Goal: Information Seeking & Learning: Understand process/instructions

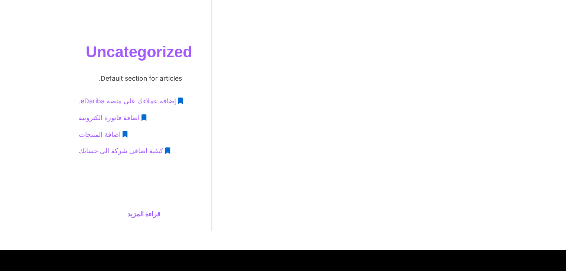
scroll to position [318, 0]
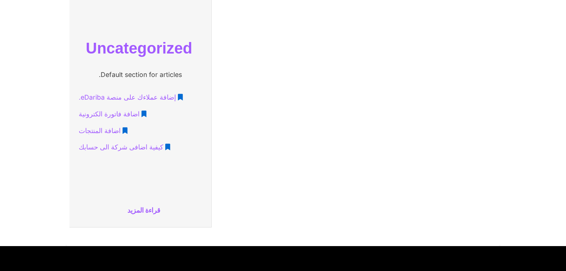
click at [121, 112] on span "اضافة فاتورة الكترونية" at bounding box center [109, 114] width 61 height 14
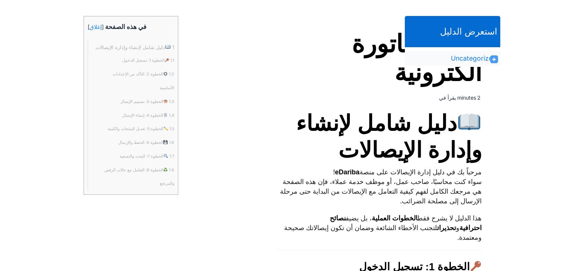
scroll to position [174, 0]
click at [377, 48] on h1 "اضافة فاتورة الكترونية" at bounding box center [379, 58] width 205 height 57
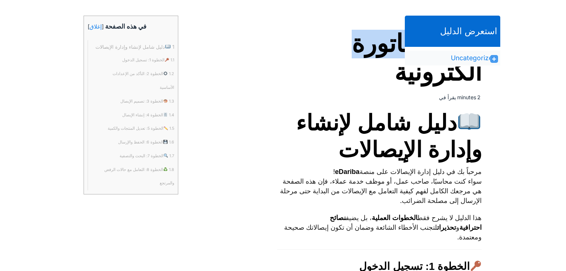
click at [377, 48] on h1 "اضافة فاتورة الكترونية" at bounding box center [379, 58] width 205 height 57
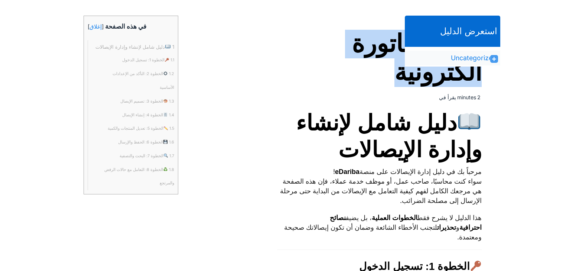
click at [378, 49] on h1 "اضافة فاتورة الكترونية" at bounding box center [379, 58] width 205 height 57
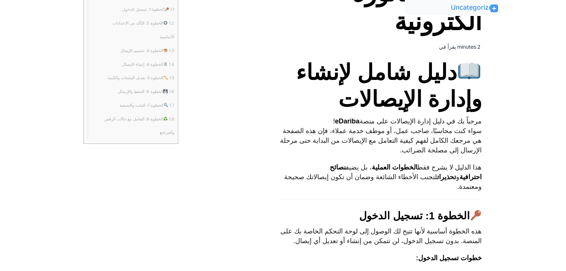
click at [411, 75] on span "دليل شامل لإنشاء وإدارة الإيصالات" at bounding box center [379, 85] width 205 height 53
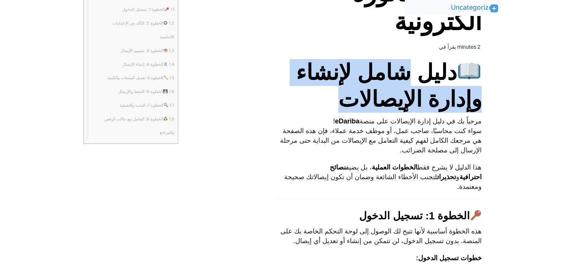
drag, startPoint x: 411, startPoint y: 75, endPoint x: 355, endPoint y: 95, distance: 59.9
click at [355, 95] on span "دليل شامل لإنشاء وإدارة الإيصالات" at bounding box center [379, 85] width 205 height 53
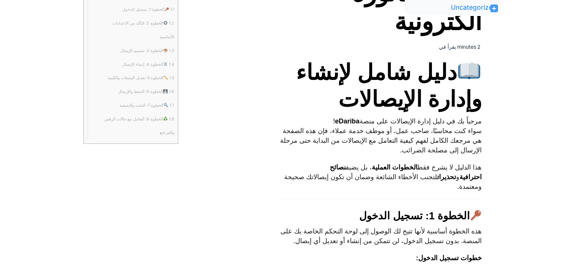
drag, startPoint x: 431, startPoint y: 99, endPoint x: 346, endPoint y: 103, distance: 84.4
click at [346, 103] on span "دليل شامل لإنشاء وإدارة الإيصالات" at bounding box center [379, 85] width 205 height 53
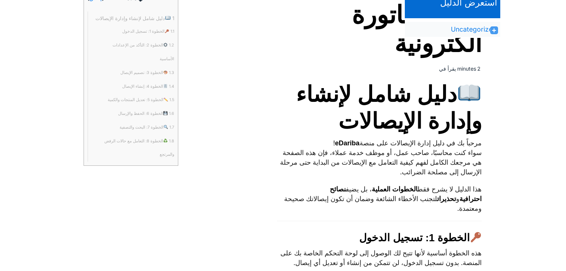
scroll to position [203, 0]
click at [430, 86] on span "دليل شامل لإنشاء وإدارة الإيصالات" at bounding box center [379, 107] width 205 height 53
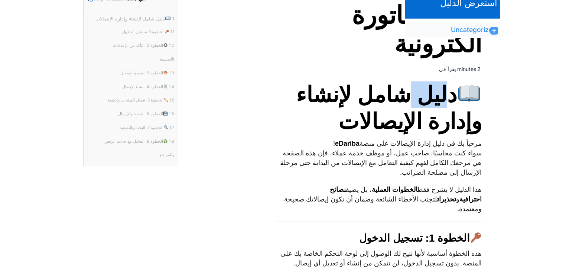
click at [430, 86] on span "دليل شامل لإنشاء وإدارة الإيصالات" at bounding box center [379, 107] width 205 height 53
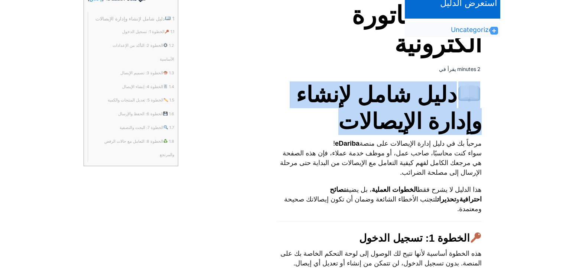
click at [430, 86] on span "دليل شامل لإنشاء وإدارة الإيصالات" at bounding box center [379, 107] width 205 height 53
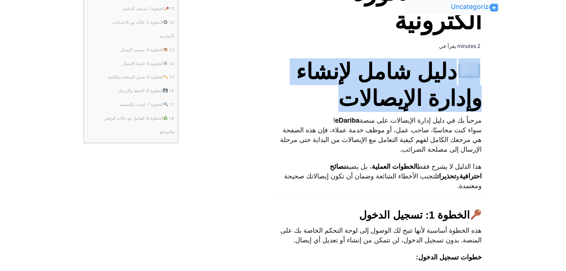
scroll to position [226, 0]
click at [430, 86] on span "دليل شامل لإنشاء وإدارة الإيصالات" at bounding box center [379, 84] width 205 height 53
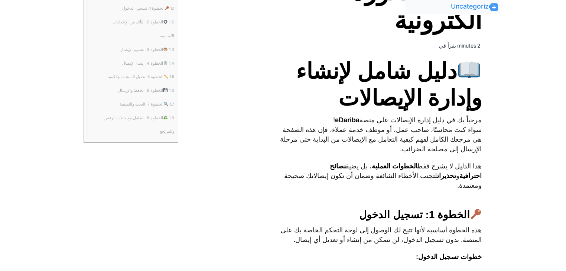
click at [439, 71] on span "دليل شامل لإنشاء وإدارة الإيصالات" at bounding box center [379, 84] width 205 height 53
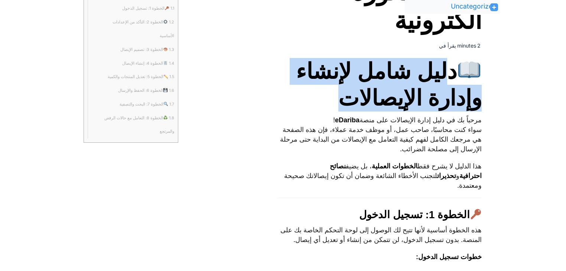
drag, startPoint x: 439, startPoint y: 71, endPoint x: 347, endPoint y: 97, distance: 95.7
click at [347, 97] on span "دليل شامل لإنشاء وإدارة الإيصالات" at bounding box center [379, 84] width 205 height 53
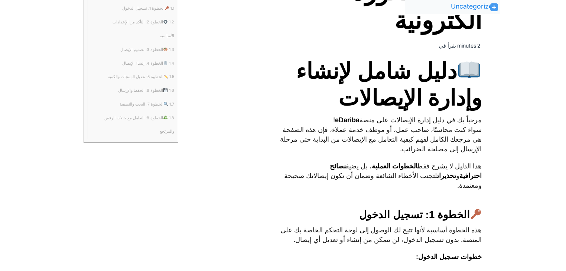
click at [471, 123] on p "مرحباً بك في دليل إدارة الإيصالات على منصة eDariba ! سواء كنت محاسبًا، صاحب عمل…" at bounding box center [379, 134] width 205 height 39
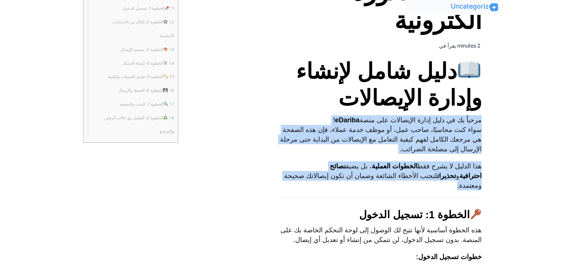
drag, startPoint x: 471, startPoint y: 123, endPoint x: 461, endPoint y: 184, distance: 62.4
click at [461, 184] on p "هذا الدليل لا يشرح فقط الخطوات العملية ، بل يضيف نصائح احترافية و تحذيرات لتجنب…" at bounding box center [379, 175] width 205 height 29
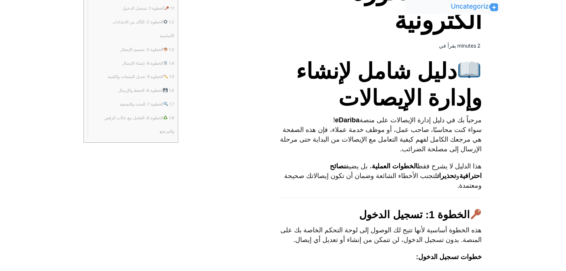
click at [475, 136] on p "مرحباً بك في دليل إدارة الإيصالات على منصة eDariba ! سواء كنت محاسبًا، صاحب عمل…" at bounding box center [379, 134] width 205 height 39
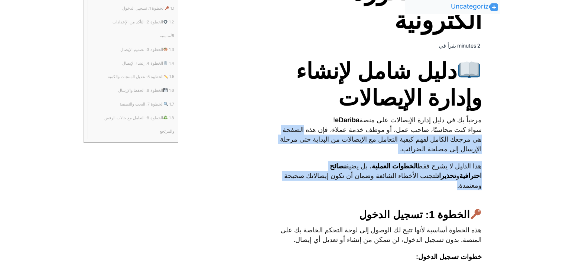
drag, startPoint x: 475, startPoint y: 136, endPoint x: 399, endPoint y: 183, distance: 89.0
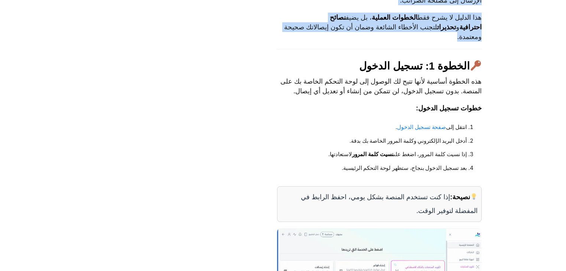
scroll to position [375, 0]
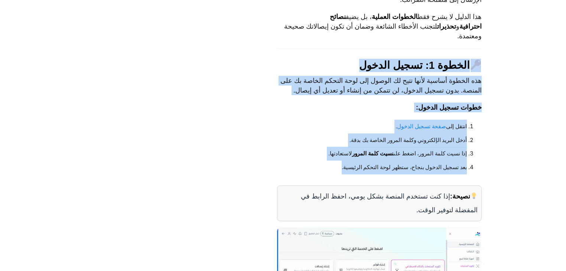
drag, startPoint x: 445, startPoint y: 56, endPoint x: 307, endPoint y: 172, distance: 180.5
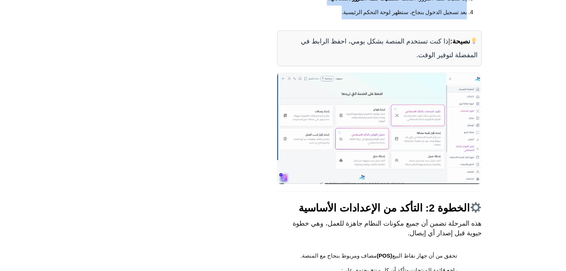
scroll to position [529, 0]
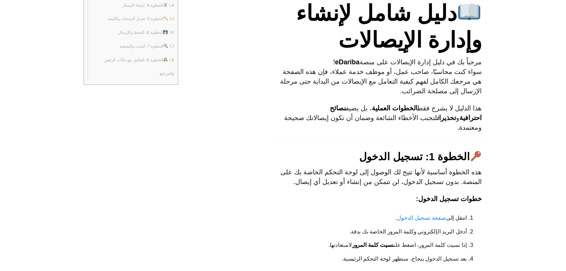
scroll to position [285, 0]
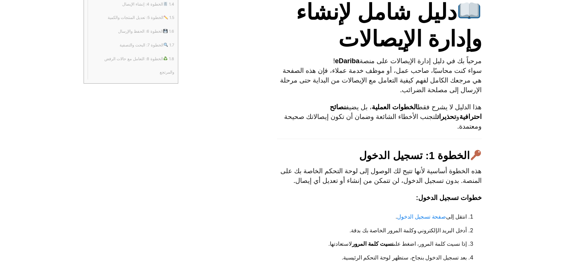
click at [460, 73] on p "مرحباً بك في دليل إدارة الإيصالات على منصة eDariba ! سواء كنت محاسبًا، صاحب عمل…" at bounding box center [379, 75] width 205 height 39
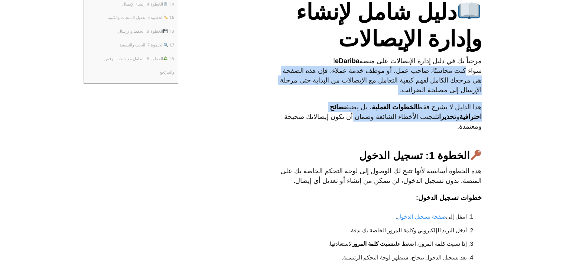
drag, startPoint x: 460, startPoint y: 73, endPoint x: 376, endPoint y: 118, distance: 95.0
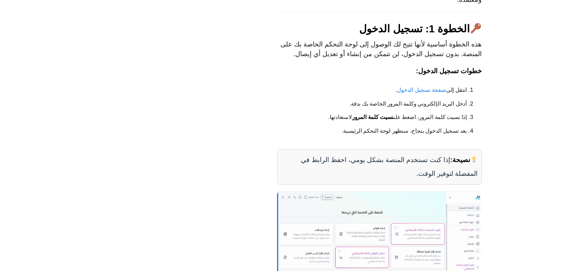
scroll to position [412, 0]
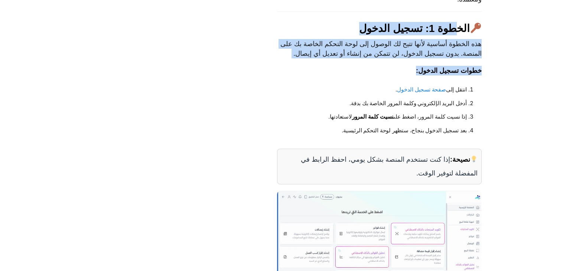
drag, startPoint x: 459, startPoint y: 33, endPoint x: 368, endPoint y: 72, distance: 99.0
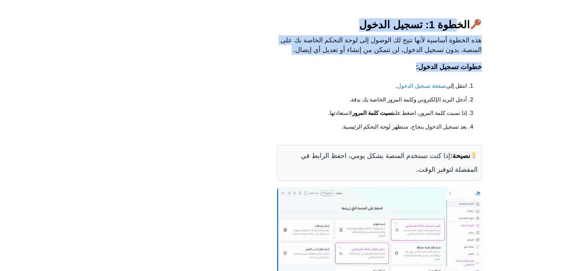
scroll to position [416, 0]
click at [368, 71] on p "خطوات تسجيل الدخول:" at bounding box center [379, 67] width 205 height 10
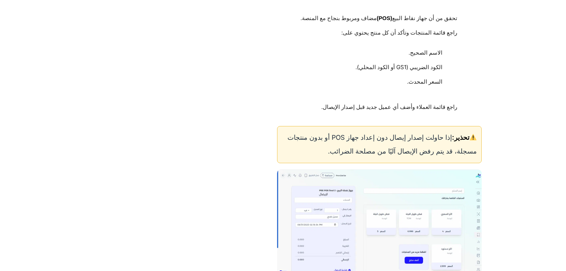
scroll to position [769, 0]
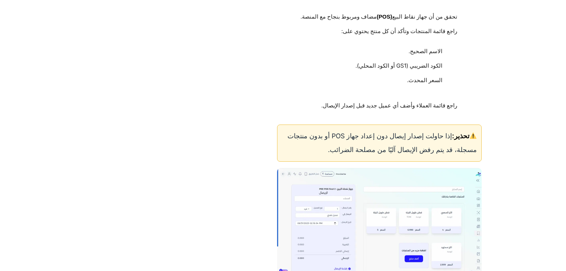
click at [435, 147] on div "تحذير: إذا حاولت إصدار إيصال دون إعداد جهاز POS أو بدون منتجات مسجلة، قد يتم رف…" at bounding box center [379, 142] width 205 height 37
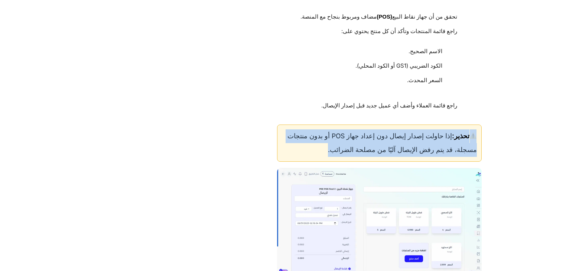
click at [435, 147] on div "تحذير: إذا حاولت إصدار إيصال دون إعداد جهاز POS أو بدون منتجات مسجلة، قد يتم رف…" at bounding box center [379, 142] width 205 height 37
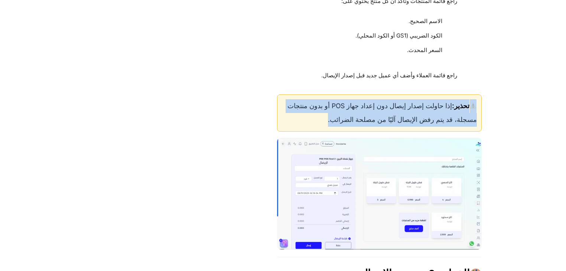
scroll to position [799, 0]
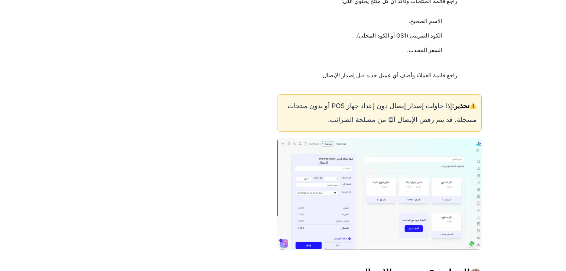
click at [400, 114] on div "تحذير: إذا حاولت إصدار إيصال دون إعداد جهاز POS أو بدون منتجات مسجلة، قد يتم رف…" at bounding box center [379, 112] width 205 height 37
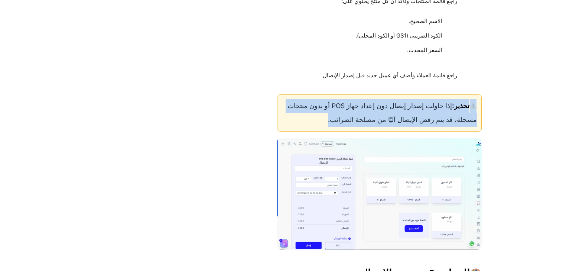
click at [400, 114] on div "تحذير: إذا حاولت إصدار إيصال دون إعداد جهاز POS أو بدون منتجات مسجلة، قد يتم رف…" at bounding box center [379, 112] width 205 height 37
click at [425, 128] on div "تحذير: إذا حاولت إصدار إيصال دون إعداد جهاز POS أو بدون منتجات مسجلة، قد يتم رف…" at bounding box center [379, 112] width 205 height 37
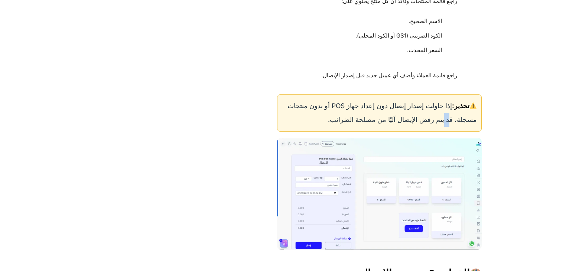
click at [425, 128] on div "تحذير: إذا حاولت إصدار إيصال دون إعداد جهاز POS أو بدون منتجات مسجلة، قد يتم رف…" at bounding box center [379, 112] width 205 height 37
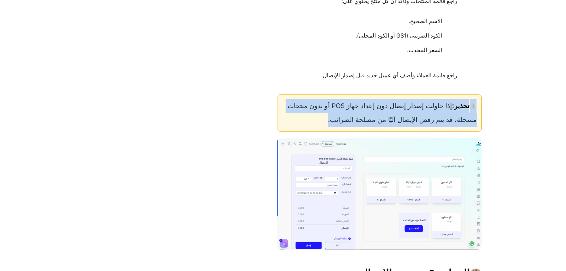
click at [425, 128] on div "تحذير: إذا حاولت إصدار إيصال دون إعداد جهاز POS أو بدون منتجات مسجلة، قد يتم رف…" at bounding box center [379, 112] width 205 height 37
click at [341, 118] on div "تحذير: إذا حاولت إصدار إيصال دون إعداد جهاز POS أو بدون منتجات مسجلة، قد يتم رف…" at bounding box center [379, 112] width 205 height 37
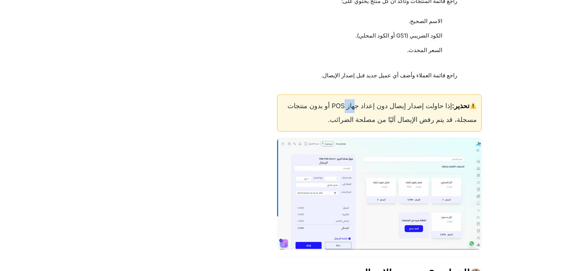
click at [341, 118] on div "تحذير: إذا حاولت إصدار إيصال دون إعداد جهاز POS أو بدون منتجات مسجلة، قد يتم رف…" at bounding box center [379, 112] width 205 height 37
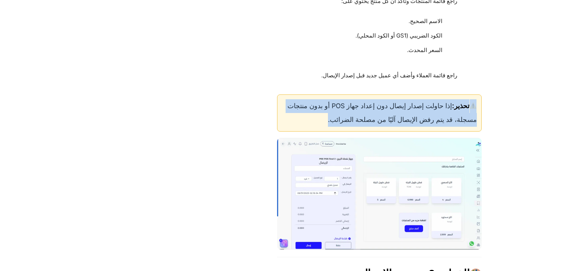
click at [341, 118] on div "تحذير: إذا حاولت إصدار إيصال دون إعداد جهاز POS أو بدون منتجات مسجلة، قد يتم رف…" at bounding box center [379, 112] width 205 height 37
click at [348, 118] on div "تحذير: إذا حاولت إصدار إيصال دون إعداد جهاز POS أو بدون منتجات مسجلة، قد يتم رف…" at bounding box center [379, 112] width 205 height 37
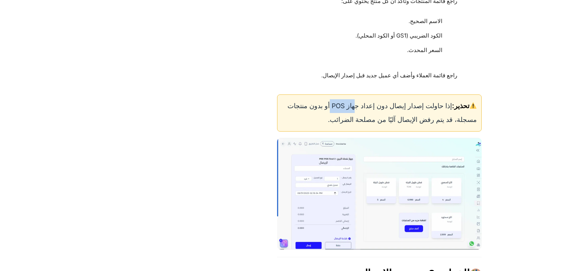
drag, startPoint x: 348, startPoint y: 118, endPoint x: 333, endPoint y: 118, distance: 15.6
click at [333, 118] on div "تحذير: إذا حاولت إصدار إيصال دون إعداد جهاز POS أو بدون منتجات مسجلة، قد يتم رف…" at bounding box center [379, 112] width 205 height 37
click at [430, 118] on div "تحذير: إذا حاولت إصدار إيصال دون إعداد جهاز POS أو بدون منتجات مسجلة، قد يتم رف…" at bounding box center [379, 112] width 205 height 37
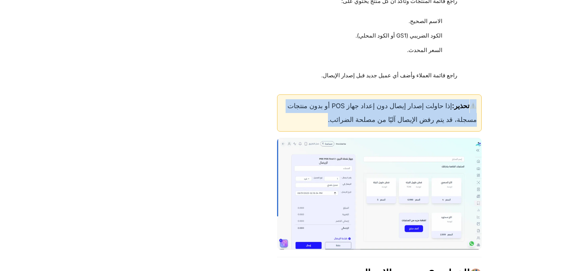
drag, startPoint x: 430, startPoint y: 118, endPoint x: 357, endPoint y: 118, distance: 73.1
click at [357, 118] on div "تحذير: إذا حاولت إصدار إيصال دون إعداد جهاز POS أو بدون منتجات مسجلة، قد يتم رف…" at bounding box center [379, 112] width 205 height 37
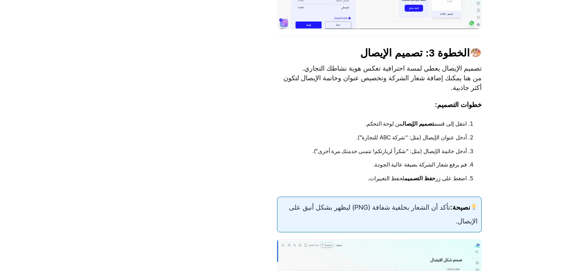
scroll to position [1045, 0]
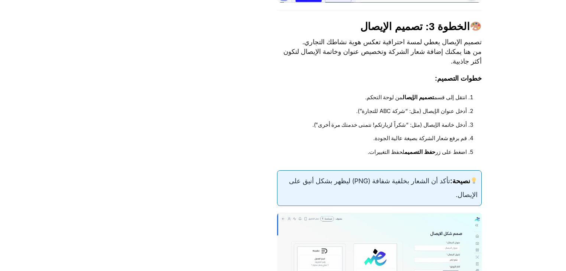
click at [460, 33] on span "الخطوة 3: تصميم الإيصال" at bounding box center [420, 26] width 121 height 13
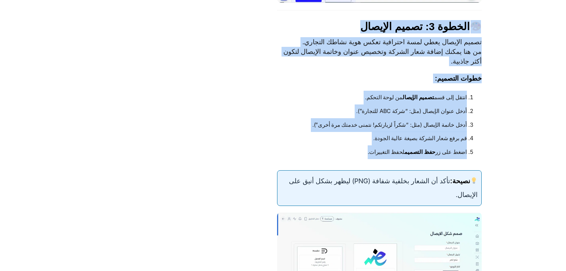
drag, startPoint x: 460, startPoint y: 37, endPoint x: 368, endPoint y: 167, distance: 160.1
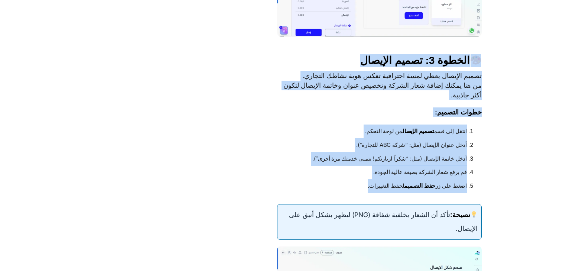
scroll to position [1011, 0]
click at [368, 166] on li "أدخل خاتمة الإيصال (مثل: “شكراً لزيارتكم! نتمنى خدمتك مرة أخرى”)." at bounding box center [379, 159] width 176 height 14
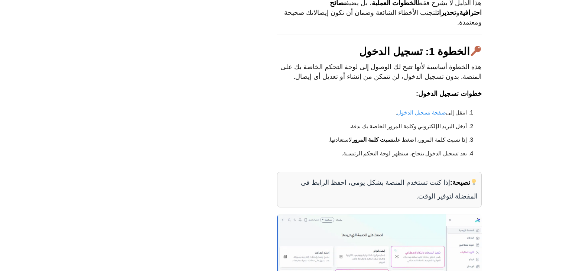
scroll to position [389, 0]
click at [450, 81] on p "هذه الخطوة أساسية لأنها تتيح لك الوصول إلى لوحة التحكم الخاصة بك على المنصة. بد…" at bounding box center [379, 71] width 205 height 19
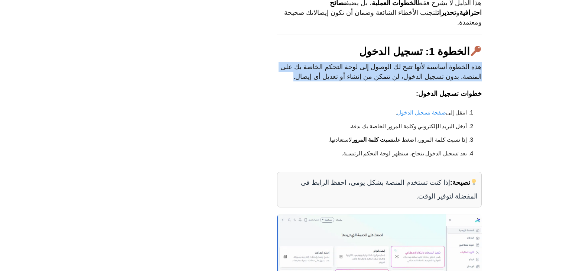
click at [450, 81] on p "هذه الخطوة أساسية لأنها تتيح لك الوصول إلى لوحة التحكم الخاصة بك على المنصة. بد…" at bounding box center [379, 71] width 205 height 19
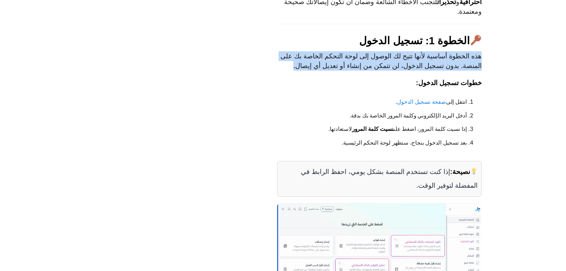
scroll to position [400, 0]
click at [411, 109] on link "صفحة تسجيل الدخول" at bounding box center [421, 102] width 49 height 14
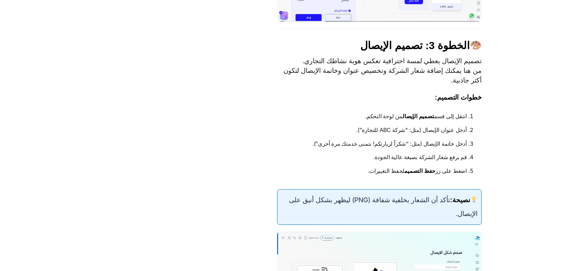
scroll to position [1016, 0]
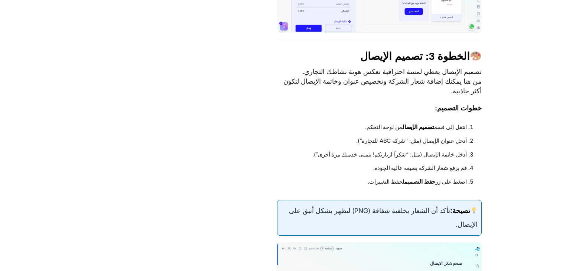
click at [437, 82] on p "تصميم الإيصال يعطي لمسة احترافية تعكس هوية نشاطك التجاري. من هنا يمكنك إضافة شع…" at bounding box center [379, 81] width 205 height 29
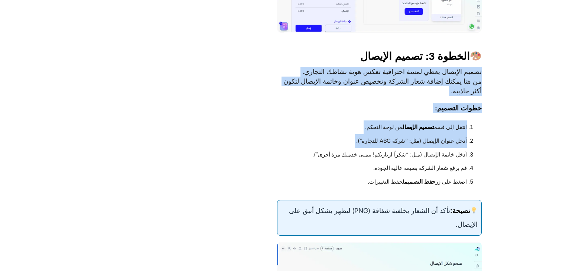
drag, startPoint x: 437, startPoint y: 82, endPoint x: 388, endPoint y: 148, distance: 82.5
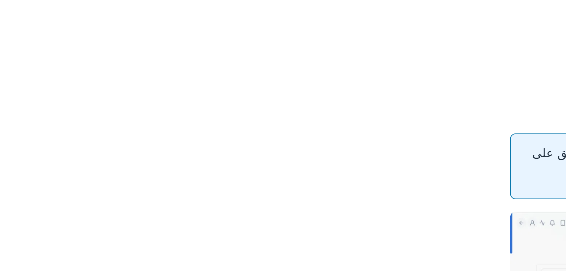
scroll to position [1143, 0]
click at [456, 158] on img at bounding box center [379, 169] width 205 height 111
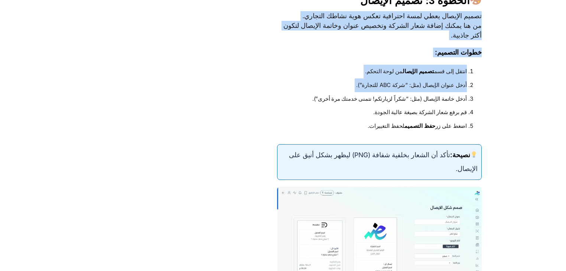
scroll to position [1069, 0]
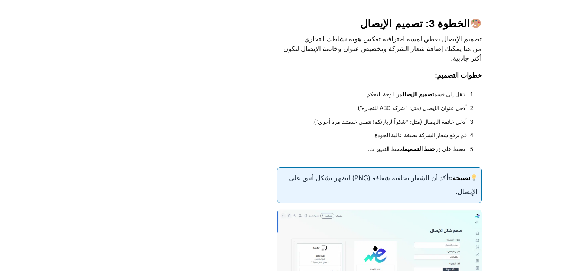
scroll to position [1048, 0]
click at [468, 31] on span "الخطوة 3: تصميم الإيصال" at bounding box center [420, 23] width 121 height 13
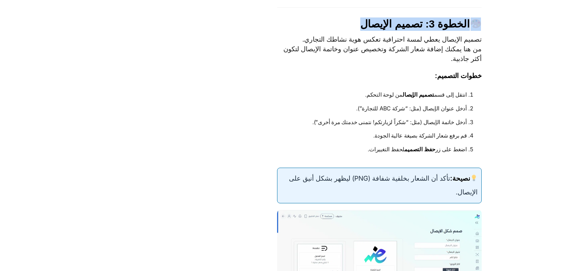
click at [468, 31] on span "الخطوة 3: تصميم الإيصال" at bounding box center [420, 23] width 121 height 13
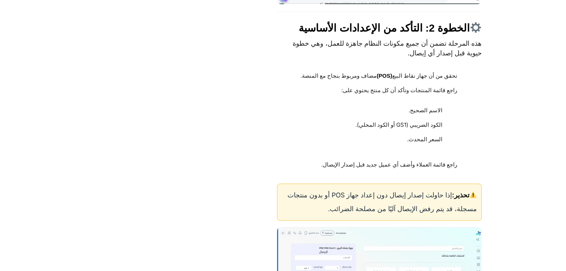
scroll to position [709, 0]
click at [459, 35] on span "الخطوة 2: التأكد من الإعدادات الأساسية" at bounding box center [389, 28] width 183 height 13
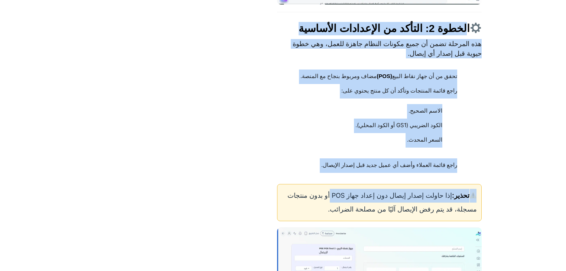
drag, startPoint x: 459, startPoint y: 40, endPoint x: 326, endPoint y: 196, distance: 204.9
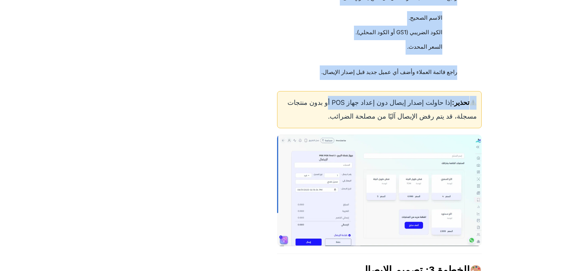
scroll to position [803, 0]
click at [396, 70] on ul "تحقق من أن جهاز نقاط البيع (POS) مضاف ومربوط بنجاح مع المنصة. راجع قائمة المنتج…" at bounding box center [379, 27] width 205 height 103
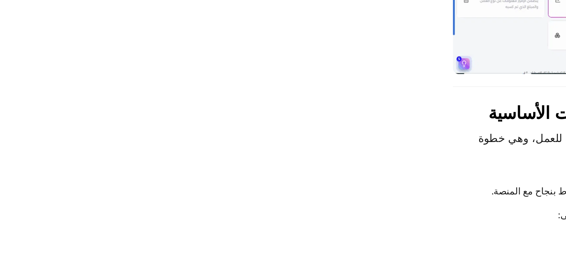
scroll to position [669, 0]
click at [357, 76] on span "الخطوة 2: التأكد من الإعدادات الأساسية" at bounding box center [389, 69] width 183 height 13
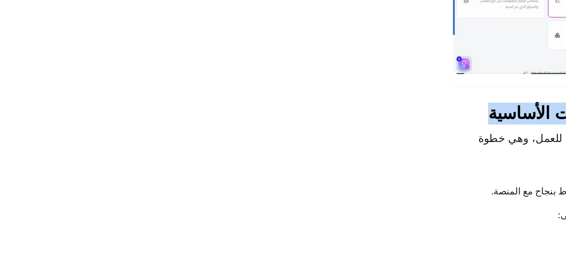
drag, startPoint x: 357, startPoint y: 82, endPoint x: 309, endPoint y: 84, distance: 48.3
click at [309, 76] on span "الخطوة 2: التأكد من الإعدادات الأساسية" at bounding box center [389, 69] width 183 height 13
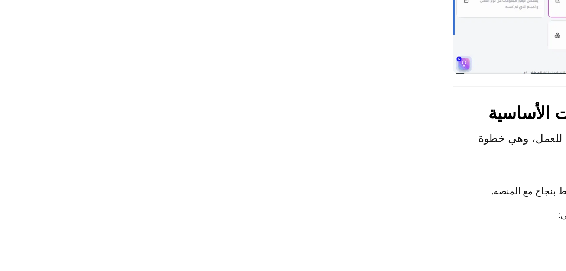
click at [443, 96] on p "هذه المرحلة تضمن أن جميع مكونات النظام جاهزة للعمل، وهي خطوة حيوية قبل إصدار أي…" at bounding box center [379, 89] width 205 height 19
click at [390, 99] on p "هذه المرحلة تضمن أن جميع مكونات النظام جاهزة للعمل، وهي خطوة حيوية قبل إصدار أي…" at bounding box center [379, 89] width 205 height 19
click at [369, 97] on p "هذه المرحلة تضمن أن جميع مكونات النظام جاهزة للعمل، وهي خطوة حيوية قبل إصدار أي…" at bounding box center [379, 89] width 205 height 19
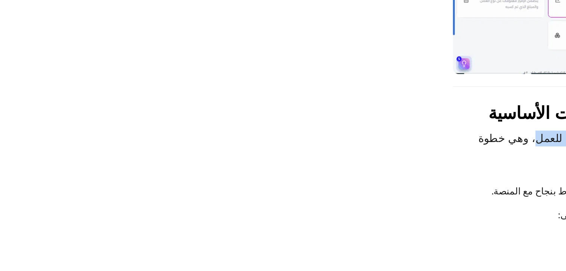
drag, startPoint x: 369, startPoint y: 97, endPoint x: 315, endPoint y: 94, distance: 54.3
click at [315, 94] on p "هذه المرحلة تضمن أن جميع مكونات النظام جاهزة للعمل، وهي خطوة حيوية قبل إصدار أي…" at bounding box center [379, 89] width 205 height 19
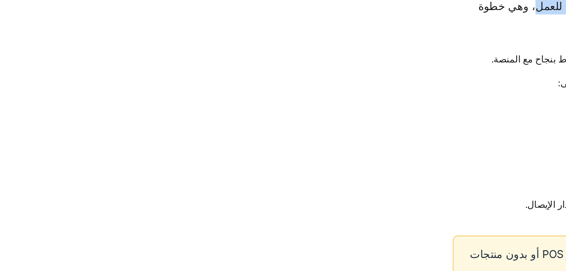
scroll to position [748, 0]
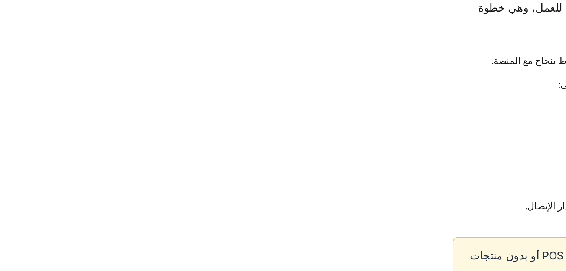
click at [446, 45] on li "تحقق من أن جهاز نقاط البيع (POS) مضاف ومربوط بنجاح مع المنصة." at bounding box center [375, 37] width 182 height 14
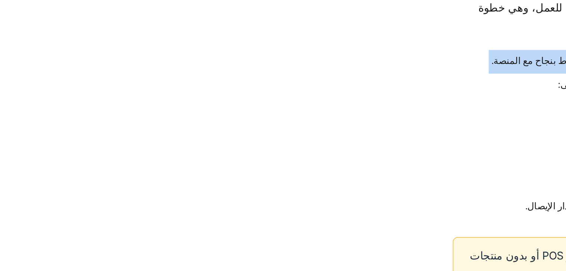
click at [446, 45] on li "تحقق من أن جهاز نقاط البيع (POS) مضاف ومربوط بنجاح مع المنصة." at bounding box center [375, 37] width 182 height 14
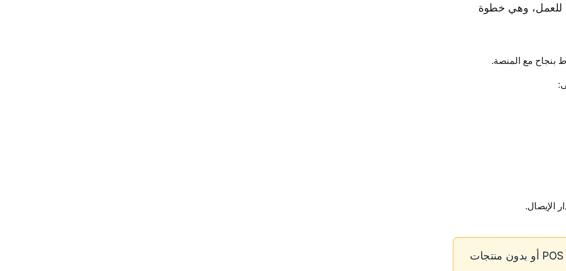
click at [361, 45] on li "تحقق من أن جهاز نقاط البيع (POS) مضاف ومربوط بنجاح مع المنصة." at bounding box center [375, 37] width 182 height 14
drag, startPoint x: 361, startPoint y: 48, endPoint x: 353, endPoint y: 44, distance: 8.8
click at [353, 44] on li "تحقق من أن جهاز نقاط البيع (POS) مضاف ومربوط بنجاح مع المنصة." at bounding box center [375, 37] width 182 height 14
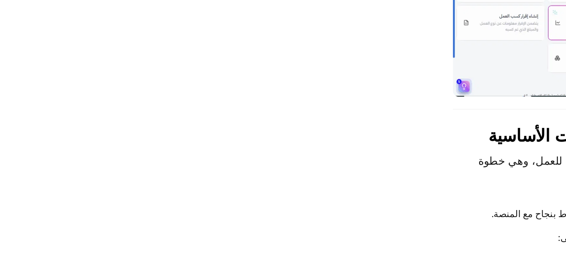
scroll to position [649, 0]
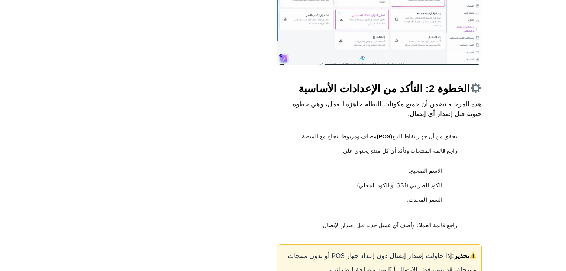
click at [464, 92] on span "الخطوة 2: التأكد من الإعدادات الأساسية" at bounding box center [389, 88] width 183 height 13
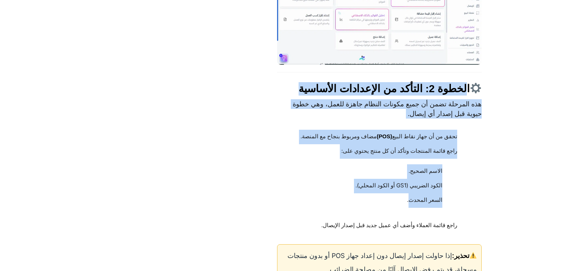
drag, startPoint x: 464, startPoint y: 92, endPoint x: 424, endPoint y: 209, distance: 122.9
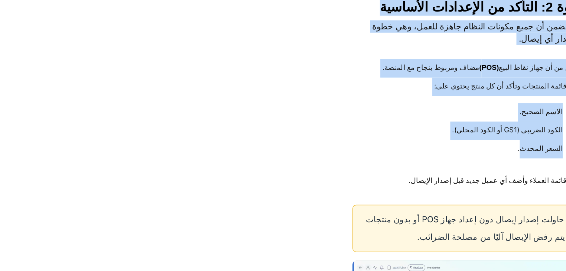
scroll to position [732, 0]
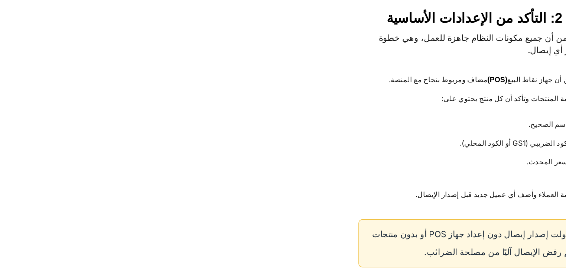
scroll to position [724, 0]
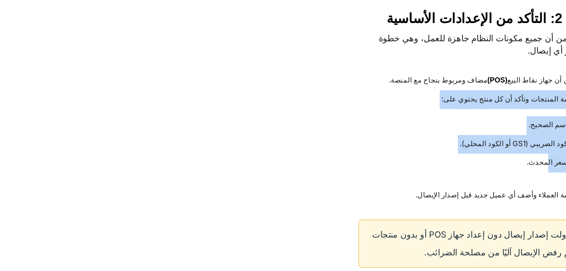
drag, startPoint x: 449, startPoint y: 83, endPoint x: 423, endPoint y: 130, distance: 54.2
click at [423, 130] on li "راجع قائمة المنتجات وتأكد أن كل منتج يحتوي على: الاسم الصحيح. الكود الضريبي (GS…" at bounding box center [375, 101] width 182 height 63
click at [278, 150] on ul "تحقق من أن جهاز نقاط البيع (POS) مضاف ومربوط بنجاح مع المنصة. راجع قائمة المنتج…" at bounding box center [379, 106] width 205 height 103
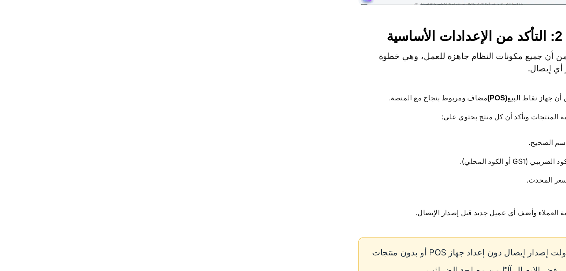
scroll to position [710, 0]
click at [444, 118] on li "الاسم الصحيح." at bounding box center [374, 111] width 153 height 14
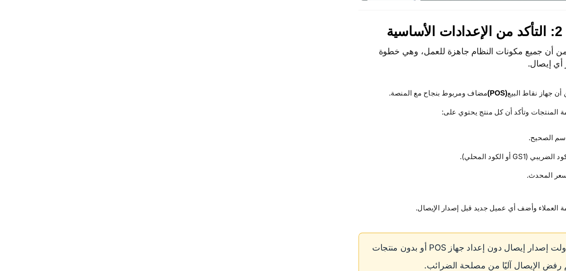
click at [409, 124] on li "الكود الضريبي (GS1 أو الكود المحلي)." at bounding box center [374, 121] width 153 height 14
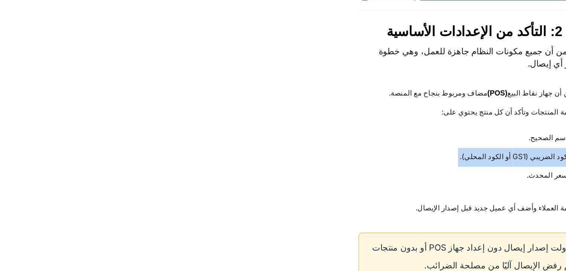
click at [409, 124] on li "الكود الضريبي (GS1 أو الكود المحلي)." at bounding box center [374, 121] width 153 height 14
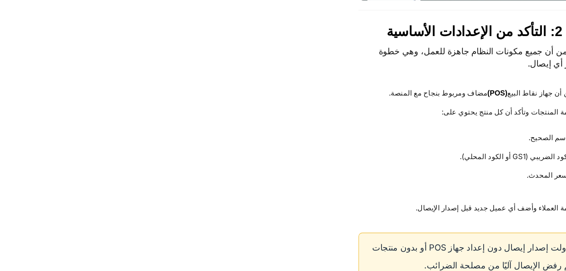
click at [428, 143] on li "السعر المحدث." at bounding box center [374, 136] width 153 height 14
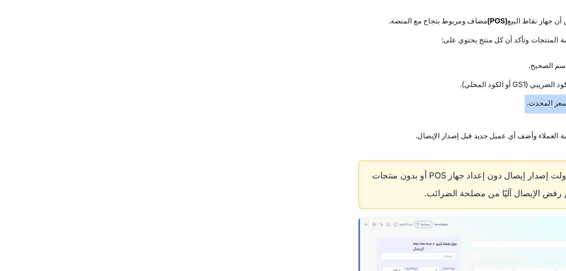
scroll to position [769, 0]
click at [440, 113] on li "راجع قائمة العملاء وأضف أي عميل جديد قبل إصدار الإيصال." at bounding box center [375, 105] width 182 height 14
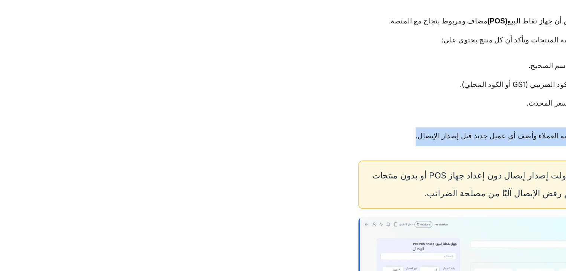
click at [440, 113] on li "راجع قائمة العملاء وأضف أي عميل جديد قبل إصدار الإيصال." at bounding box center [375, 105] width 182 height 14
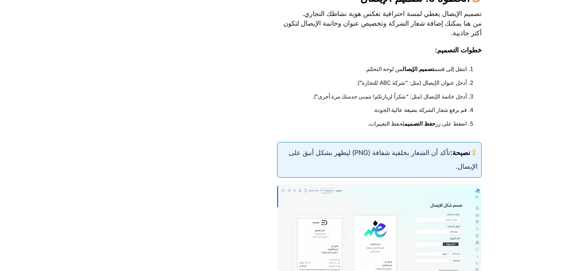
scroll to position [1075, 0]
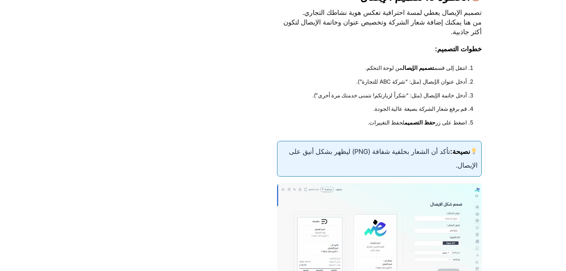
drag, startPoint x: 360, startPoint y: 111, endPoint x: 379, endPoint y: 47, distance: 66.5
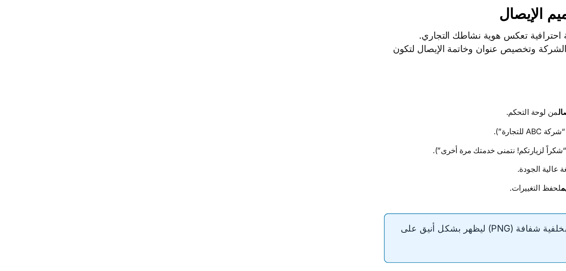
click at [377, 32] on p "تصميم الإيصال يعطي لمسة احترافية تعكس هوية نشاطك التجاري. من هنا يمكنك إضافة شع…" at bounding box center [379, 35] width 205 height 29
click at [460, 88] on li "انتقل إلى قسم تصميم الإيصال من لوحة التحكم." at bounding box center [379, 81] width 176 height 14
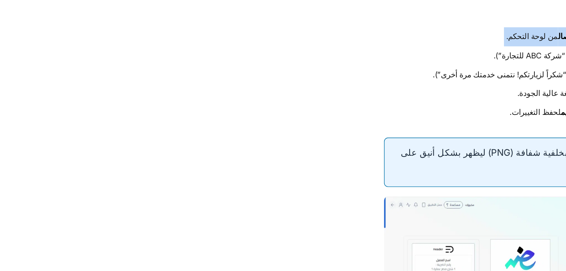
scroll to position [1118, 0]
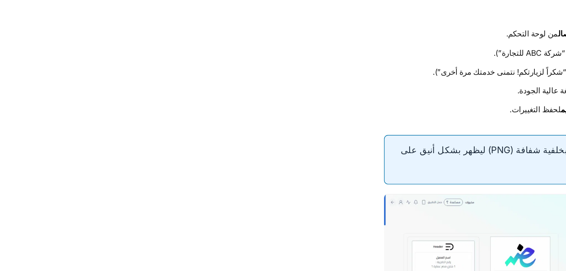
click at [451, 133] on div "نصيحة: تأكد أن الشعار بخلفية شفافة (PNG) ليظهر بشكل أنيق على الإيصال." at bounding box center [379, 115] width 205 height 36
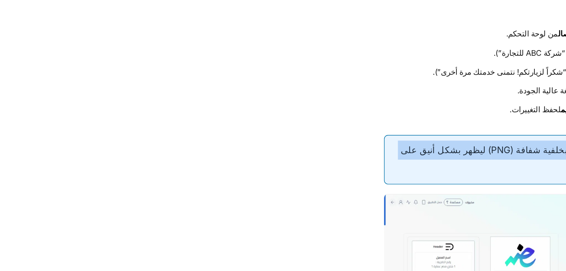
drag, startPoint x: 451, startPoint y: 134, endPoint x: 465, endPoint y: 123, distance: 17.9
click at [465, 123] on div "نصيحة: تأكد أن الشعار بخلفية شفافة (PNG) ليظهر بشكل أنيق على الإيصال." at bounding box center [379, 115] width 205 height 36
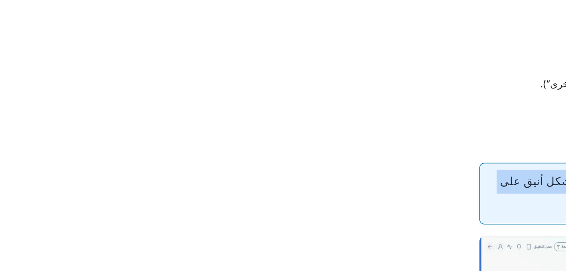
scroll to position [1121, 0]
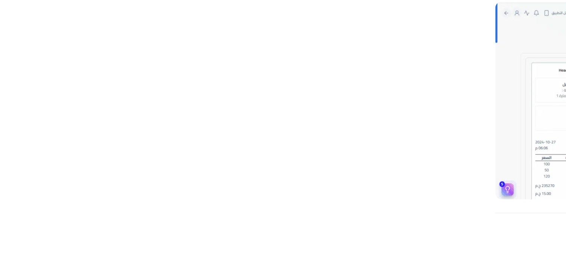
scroll to position [1257, 0]
click at [411, 164] on p "الآن نصل إلى الجزء العملي: إنشاء الإيصال نفسه. هنا ستحدد العميل، المنتجات، الأس…" at bounding box center [379, 155] width 205 height 19
drag, startPoint x: 411, startPoint y: 164, endPoint x: 412, endPoint y: 171, distance: 7.5
click at [412, 166] on p "الآن نصل إلى الجزء العملي: إنشاء الإيصال نفسه. هنا ستحدد العميل، المنتجات، الأس…" at bounding box center [379, 155] width 205 height 19
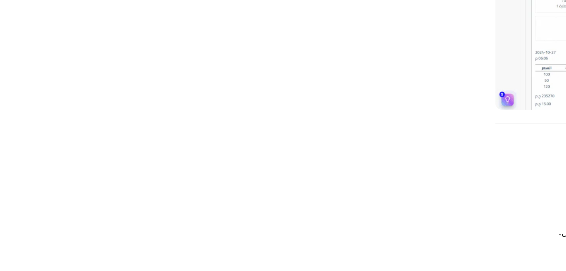
scroll to position [1307, 0]
click at [450, 137] on li "اختر المنتج من القائمة الجانبية أو أضف منتجًا جديدًا إذا لم يكن مسجل." at bounding box center [379, 130] width 176 height 14
drag, startPoint x: 450, startPoint y: 139, endPoint x: 369, endPoint y: 211, distance: 108.3
click at [369, 211] on ol "اختر المنتج من القائمة الجانبية أو أضف منتجًا جديدًا إذا لم يكن مسجل. من قسم بي…" at bounding box center [379, 168] width 205 height 91
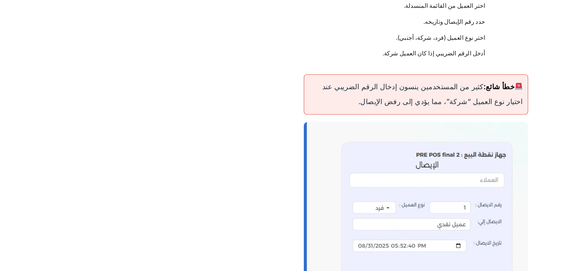
click at [442, 83] on strong "خطأ شائع:" at bounding box center [459, 78] width 36 height 7
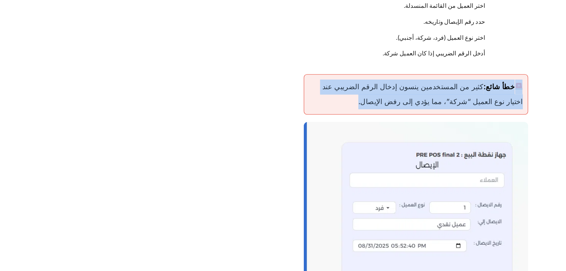
click at [442, 83] on strong "خطأ شائع:" at bounding box center [459, 78] width 36 height 7
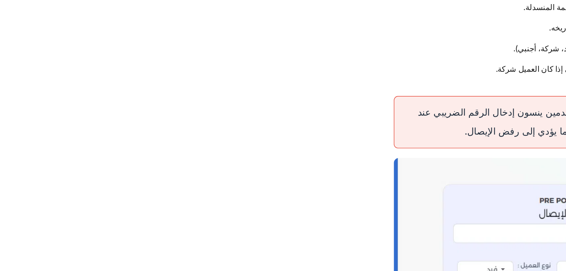
scroll to position [1464, 0]
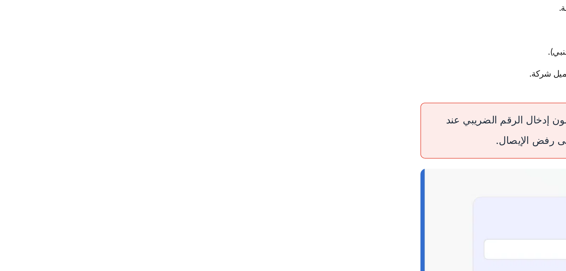
click at [467, 83] on strong "خطأ شائع:" at bounding box center [459, 78] width 36 height 7
drag, startPoint x: 434, startPoint y: 87, endPoint x: 467, endPoint y: 87, distance: 32.7
click at [467, 83] on strong "خطأ شائع:" at bounding box center [459, 78] width 36 height 7
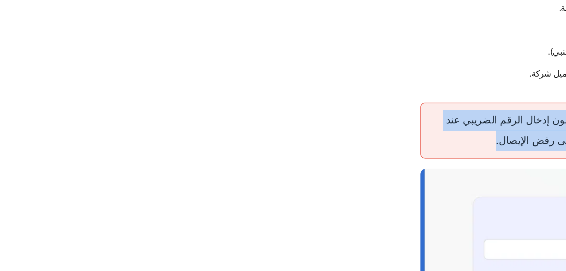
click at [467, 83] on strong "خطأ شائع:" at bounding box center [459, 78] width 36 height 7
click at [464, 83] on strong "خطأ شائع:" at bounding box center [459, 78] width 36 height 7
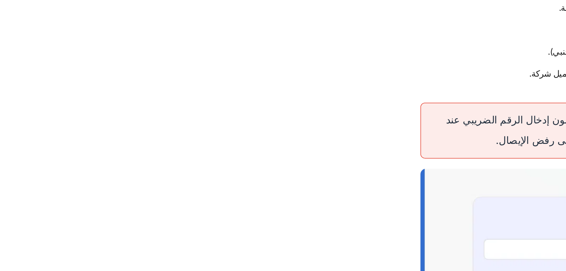
click at [464, 83] on strong "خطأ شائع:" at bounding box center [459, 78] width 36 height 7
drag, startPoint x: 464, startPoint y: 91, endPoint x: 385, endPoint y: 95, distance: 79.2
click at [385, 95] on div "خطأ شائع: كثير من المستخدمين ينسون إدخال الرقم الضريبي عند اختيار نوع العميل “ش…" at bounding box center [379, 86] width 205 height 37
click at [385, 105] on div "خطأ شائع: كثير من المستخدمين ينسون إدخال الرقم الضريبي عند اختيار نوع العميل “ش…" at bounding box center [379, 86] width 205 height 37
click at [422, 79] on div "خطأ شائع: كثير من المستخدمين ينسون إدخال الرقم الضريبي عند اختيار نوع العميل “ش…" at bounding box center [379, 86] width 205 height 37
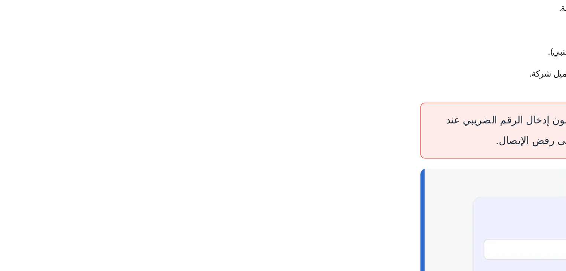
drag, startPoint x: 422, startPoint y: 79, endPoint x: 448, endPoint y: 90, distance: 28.0
click at [448, 90] on div "خطأ شائع: كثير من المستخدمين ينسون إدخال الرقم الضريبي عند اختيار نوع العميل “ش…" at bounding box center [379, 86] width 205 height 37
click at [448, 83] on strong "خطأ شائع:" at bounding box center [459, 78] width 36 height 7
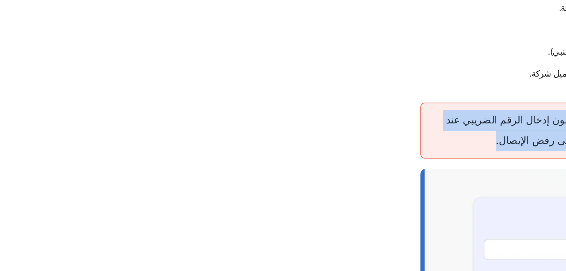
click at [448, 83] on strong "خطأ شائع:" at bounding box center [459, 78] width 36 height 7
click at [322, 101] on div "خطأ شائع: كثير من المستخدمين ينسون إدخال الرقم الضريبي عند اختيار نوع العميل “ش…" at bounding box center [379, 86] width 205 height 37
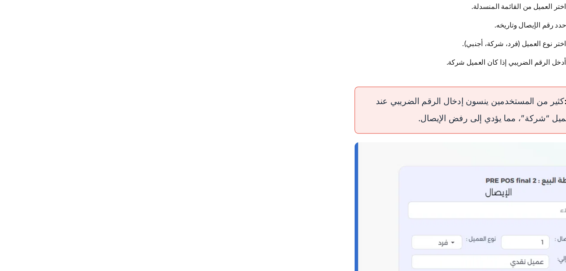
click at [411, 94] on div "خطأ شائع: كثير من المستخدمين ينسون إدخال الرقم الضريبي عند اختيار نوع العميل “ش…" at bounding box center [379, 86] width 205 height 37
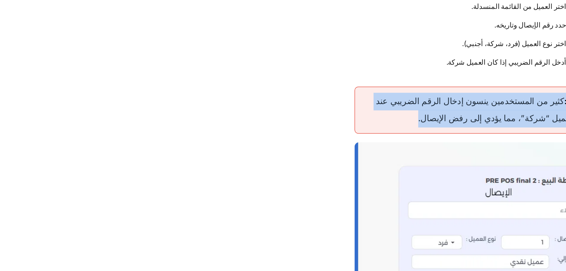
click at [411, 94] on div "خطأ شائع: كثير من المستخدمين ينسون إدخال الرقم الضريبي عند اختيار نوع العميل “ش…" at bounding box center [379, 86] width 205 height 37
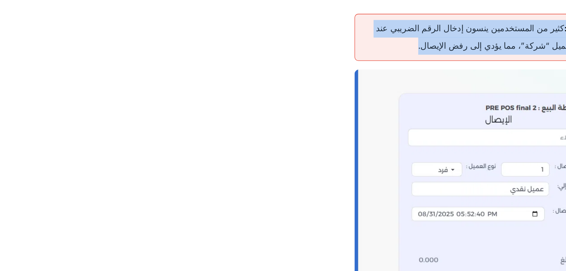
scroll to position [1519, 0]
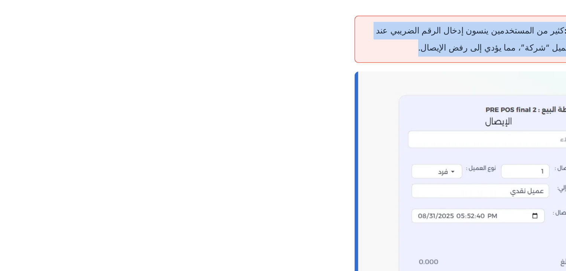
click at [411, 40] on div "خطأ شائع: كثير من المستخدمين ينسون إدخال الرقم الضريبي عند اختيار نوع العميل “ش…" at bounding box center [379, 30] width 205 height 37
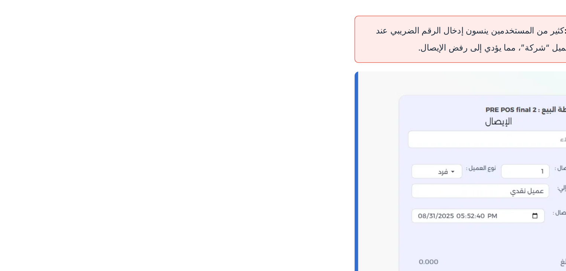
click at [333, 38] on div "خطأ شائع: كثير من المستخدمين ينسون إدخال الرقم الضريبي عند اختيار نوع العميل “ش…" at bounding box center [379, 30] width 205 height 37
drag, startPoint x: 333, startPoint y: 38, endPoint x: 302, endPoint y: 36, distance: 31.3
click at [302, 36] on div "خطأ شائع: كثير من المستخدمين ينسون إدخال الرقم الضريبي عند اختيار نوع العميل “ش…" at bounding box center [379, 30] width 205 height 37
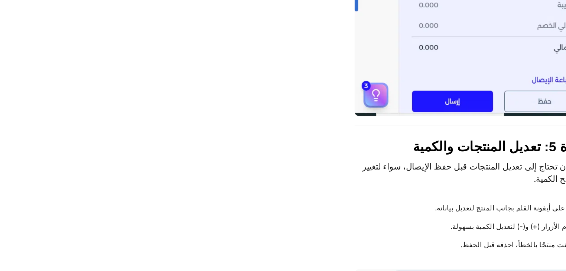
scroll to position [1735, 0]
click at [421, 121] on span "الخطوة 5: تعديل المنتجات والكمية" at bounding box center [402, 114] width 159 height 13
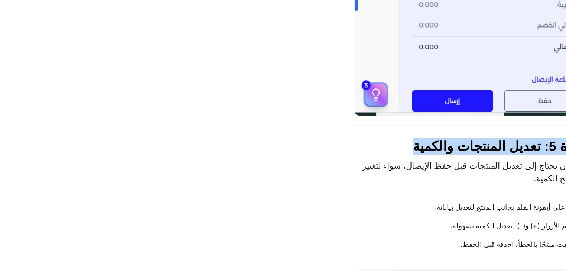
click at [421, 121] on span "الخطوة 5: تعديل المنتجات والكمية" at bounding box center [402, 114] width 159 height 13
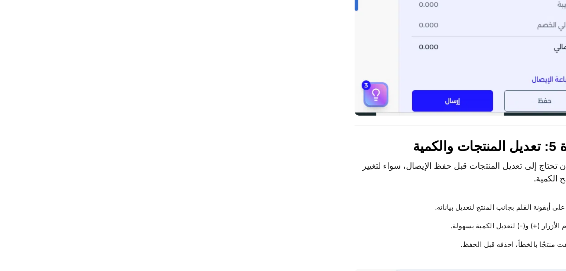
click at [447, 138] on p "في بعض الأحيان تحتاج إلى تعديل المنتجات قبل حفظ الإيصال، سواء لتغيير السعر أو ت…" at bounding box center [379, 134] width 205 height 19
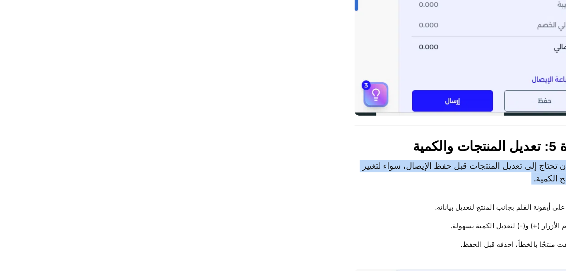
click at [447, 138] on p "في بعض الأحيان تحتاج إلى تعديل المنتجات قبل حفظ الإيصال، سواء لتغيير السعر أو ت…" at bounding box center [379, 134] width 205 height 19
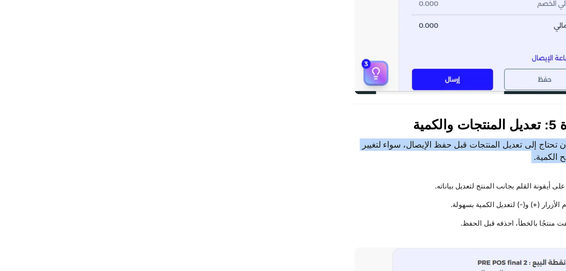
scroll to position [1753, 0]
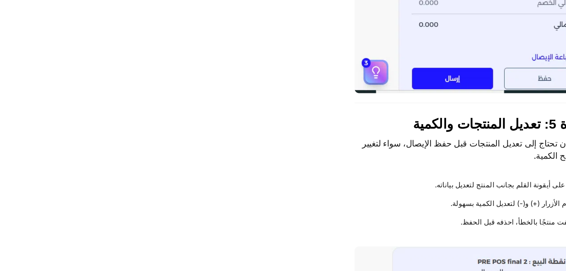
click at [449, 149] on li "اضغط على أيقونة القلم بجانب المنتج لتعديل بياناته." at bounding box center [375, 145] width 182 height 14
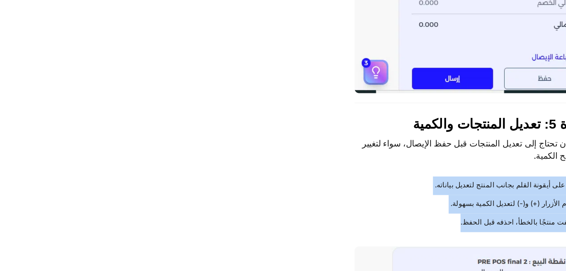
drag, startPoint x: 449, startPoint y: 149, endPoint x: 451, endPoint y: 179, distance: 29.8
click at [451, 179] on ul "اضغط على أيقونة القلم بجانب المنتج لتعديل بياناته. استخدم الأزرار (+) و(-) لتعد…" at bounding box center [379, 159] width 205 height 43
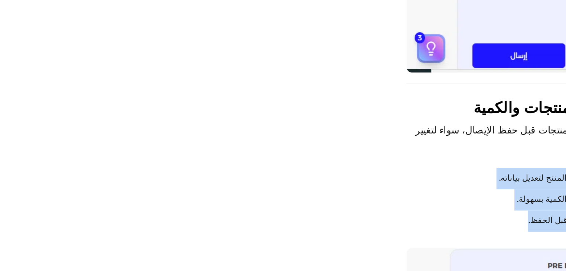
scroll to position [1776, 0]
click at [436, 158] on li "إذا أضفت منتجًا بالخطأ، احذفه قبل الحفظ." at bounding box center [375, 150] width 182 height 14
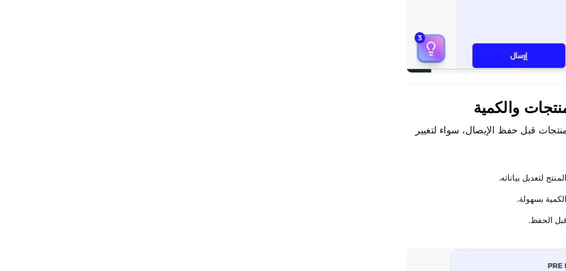
click at [434, 143] on li "استخدم الأزرار (+) و(-) لتعديل الكمية بسهولة." at bounding box center [375, 136] width 182 height 14
click at [439, 129] on li "اضغط على أيقونة القلم بجانب المنتج لتعديل بياناته." at bounding box center [375, 121] width 182 height 14
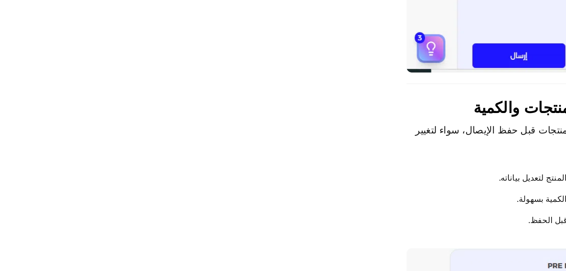
click at [439, 129] on li "اضغط على أيقونة القلم بجانب المنتج لتعديل بياناته." at bounding box center [375, 121] width 182 height 14
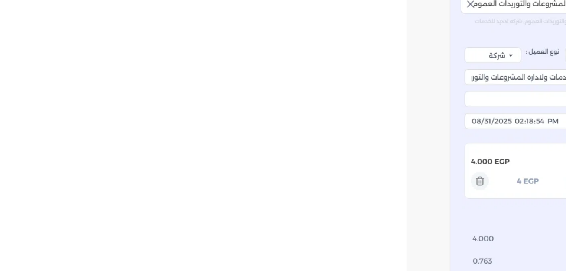
scroll to position [1977, 0]
click at [381, 134] on img at bounding box center [379, 98] width 205 height 261
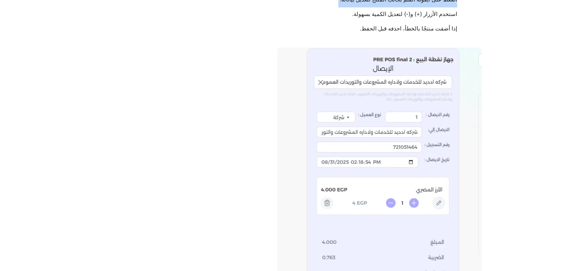
scroll to position [1892, 0]
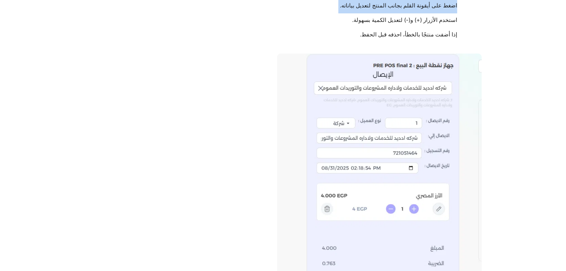
click at [364, 107] on img at bounding box center [379, 183] width 205 height 261
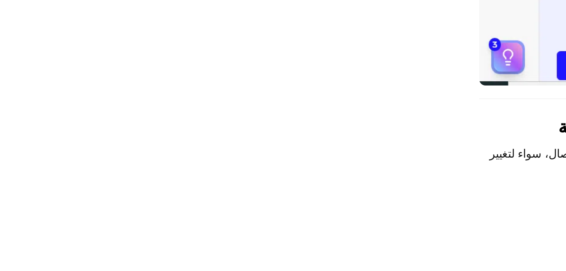
scroll to position [1777, 0]
click at [446, 141] on li "استخدم الأزرار (+) و(-) لتعديل الكمية بسهولة." at bounding box center [375, 135] width 182 height 14
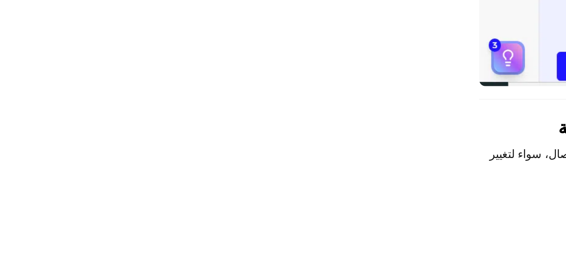
click at [339, 129] on li "اضغط على أيقونة القلم بجانب المنتج لتعديل بياناته." at bounding box center [375, 122] width 182 height 14
drag, startPoint x: 339, startPoint y: 133, endPoint x: 357, endPoint y: 130, distance: 18.4
click at [357, 129] on li "اضغط على أيقونة القلم بجانب المنتج لتعديل بياناته." at bounding box center [375, 122] width 182 height 14
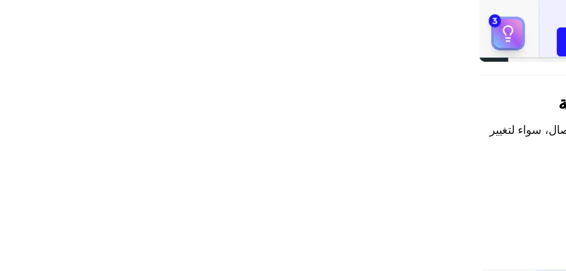
scroll to position [1803, 0]
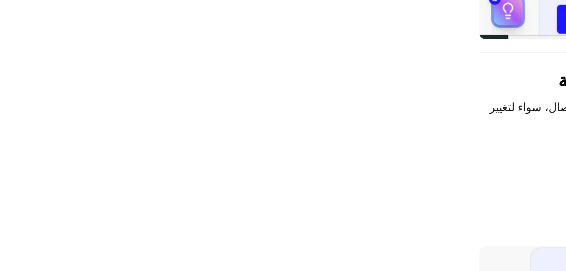
click at [445, 131] on li "إذا أضفت منتجًا بالخطأ، احذفه قبل الحفظ." at bounding box center [375, 124] width 182 height 14
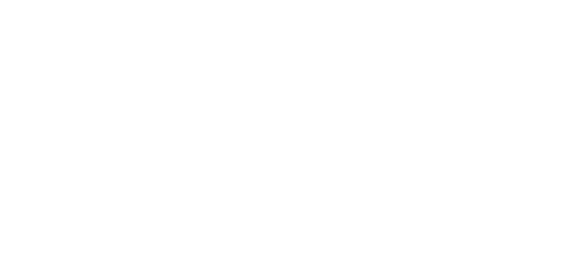
scroll to position [2134, 0]
click at [457, 137] on strong "حفظ:" at bounding box center [450, 134] width 13 height 6
drag, startPoint x: 457, startPoint y: 104, endPoint x: 470, endPoint y: 172, distance: 69.8
click at [470, 171] on ul "حفظ: يخزن الإيصال في النظام فقط دون إرساله. طباعة: لطباعة الإيصال وتسليمه للعمي…" at bounding box center [379, 149] width 205 height 43
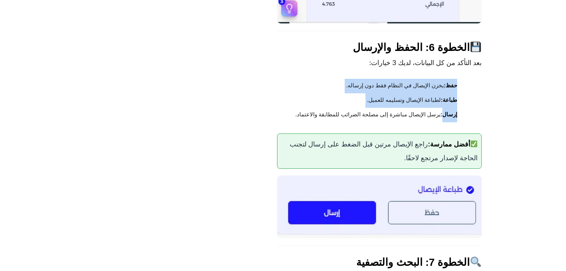
scroll to position [2196, 0]
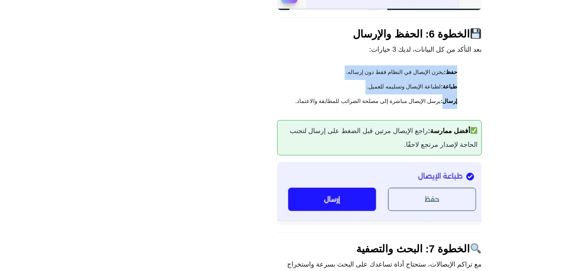
click at [467, 89] on ul "حفظ: يخزن الإيصال في النظام فقط دون إرساله. طباعة: لطباعة الإيصال وتسليمه للعمي…" at bounding box center [379, 86] width 205 height 43
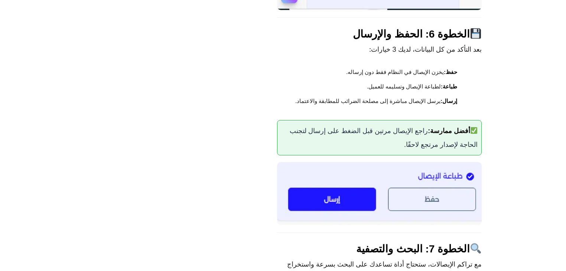
click at [437, 39] on span "الخطوة 6: الحفظ والإرسال" at bounding box center [417, 33] width 129 height 13
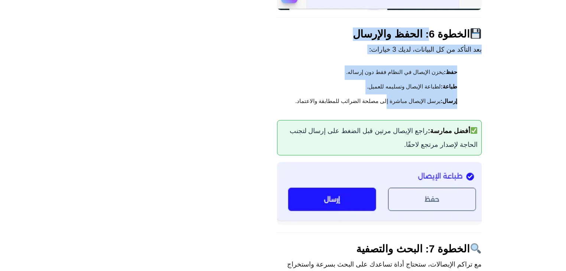
drag, startPoint x: 437, startPoint y: 39, endPoint x: 392, endPoint y: 110, distance: 83.1
click at [392, 109] on li "إرسال: يرسل الإيصال مباشرة إلى مصلحة الضرائب للمطابقة والاعتماد." at bounding box center [375, 101] width 182 height 14
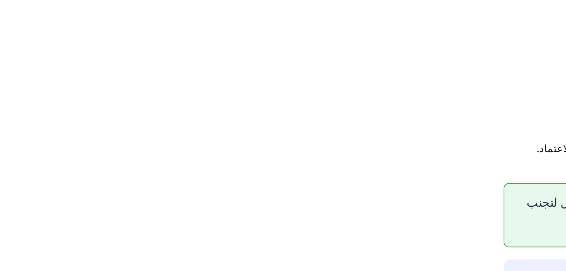
scroll to position [2215, 0]
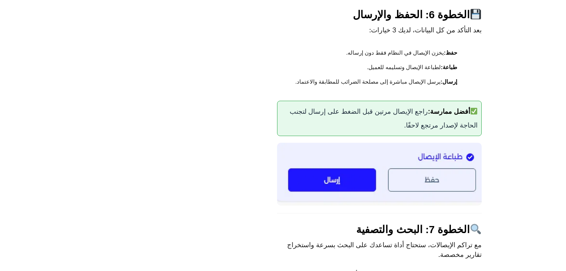
click at [437, 115] on strong "أفضل ممارسة:" at bounding box center [453, 111] width 50 height 7
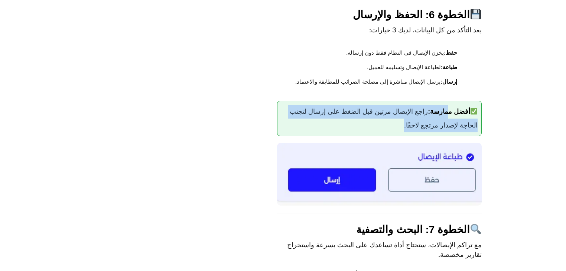
drag, startPoint x: 437, startPoint y: 123, endPoint x: 392, endPoint y: 137, distance: 46.9
click at [392, 136] on div "أفضل ممارسة: راجع الإيصال مرتين قبل الضغط على إرسال لتجنب الحاجة لإصدار مرتجع ل…" at bounding box center [379, 119] width 205 height 36
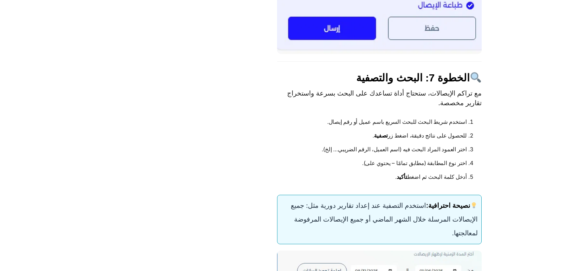
scroll to position [2367, 0]
click at [410, 83] on span "الخطوة 7: البحث والتصفية" at bounding box center [418, 77] width 125 height 13
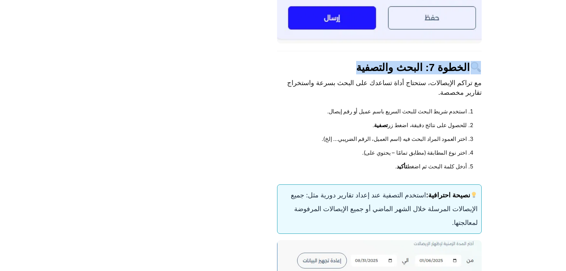
scroll to position [2378, 0]
click at [465, 97] on p "مع تراكم الإيصالات، ستحتاج أداة تساعدك على البحث بسرعة واستخراج تقارير مخصصة." at bounding box center [379, 87] width 205 height 19
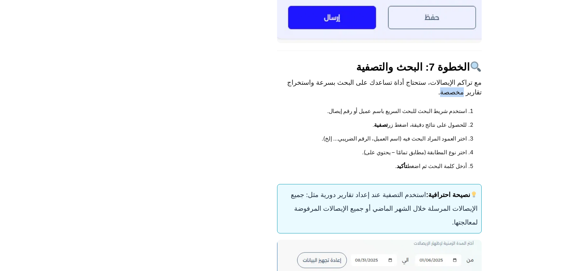
click at [465, 97] on p "مع تراكم الإيصالات، ستحتاج أداة تساعدك على البحث بسرعة واستخراج تقارير مخصصة." at bounding box center [379, 87] width 205 height 19
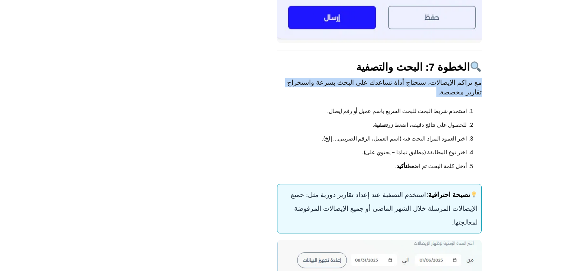
click at [465, 97] on p "مع تراكم الإيصالات، ستحتاج أداة تساعدك على البحث بسرعة واستخراج تقارير مخصصة." at bounding box center [379, 87] width 205 height 19
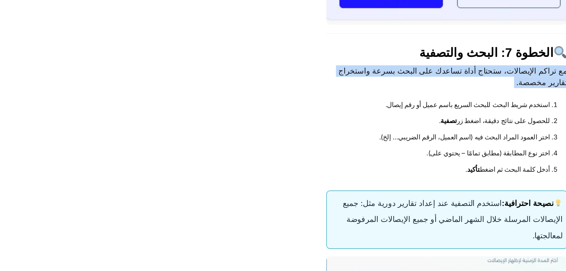
scroll to position [2400, 0]
click at [314, 74] on p "مع تراكم الإيصالات، ستحتاج أداة تساعدك على البحث بسرعة واستخراج تقارير مخصصة." at bounding box center [379, 65] width 205 height 19
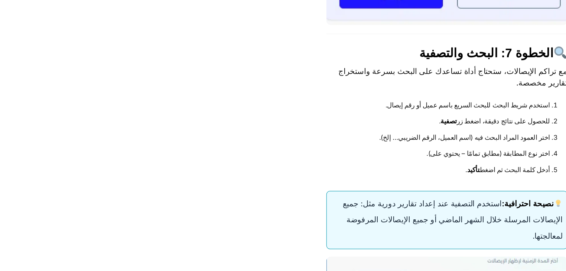
click at [314, 74] on p "مع تراكم الإيصالات، ستحتاج أداة تساعدك على البحث بسرعة واستخراج تقارير مخصصة." at bounding box center [379, 65] width 205 height 19
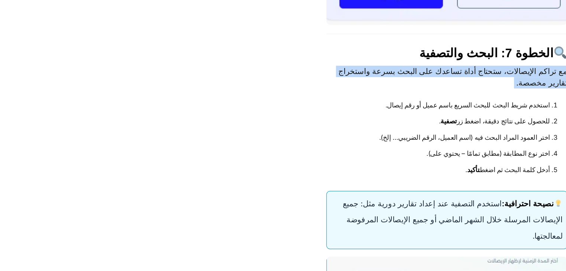
click at [314, 74] on p "مع تراكم الإيصالات، ستحتاج أداة تساعدك على البحث بسرعة واستخراج تقارير مخصصة." at bounding box center [379, 65] width 205 height 19
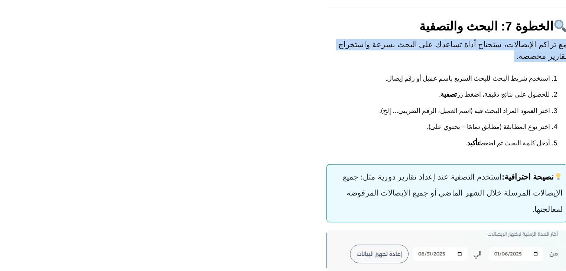
scroll to position [2427, 0]
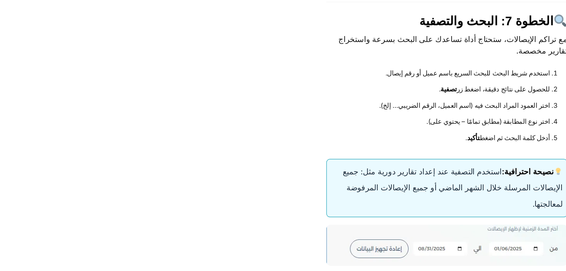
click at [432, 77] on li "للحصول على نتائج دقيقة، اضغط زر تصفية ." at bounding box center [379, 76] width 176 height 14
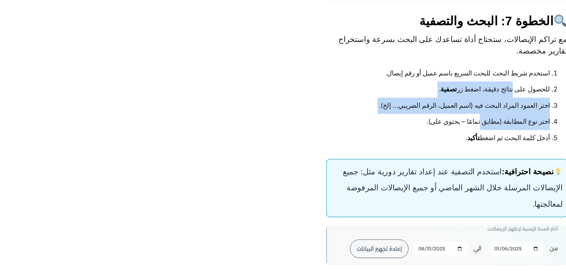
drag, startPoint x: 432, startPoint y: 77, endPoint x: 404, endPoint y: 114, distance: 46.3
click at [404, 114] on ol "استخدم شريط البحث للبحث السريع باسم عميل أو رقم إيصال. للحصول على نتائج دقيقة، …" at bounding box center [379, 89] width 205 height 68
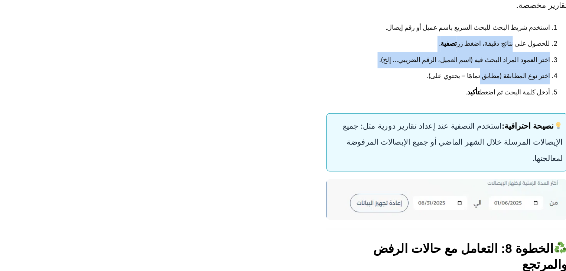
scroll to position [2466, 0]
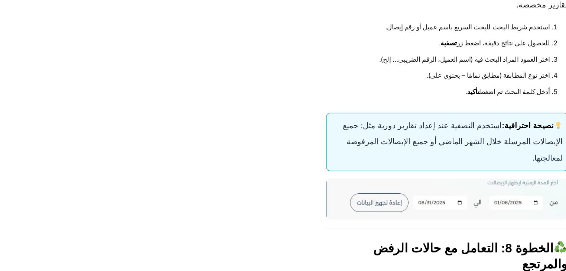
click at [452, 110] on strong "نصيحة احترافية:" at bounding box center [452, 106] width 52 height 7
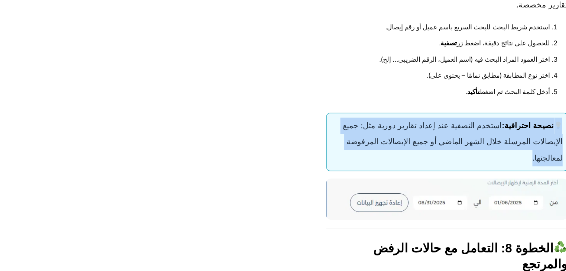
click at [452, 110] on strong "نصيحة احترافية:" at bounding box center [452, 106] width 52 height 7
click at [388, 115] on div "نصيحة احترافية: استخدم التصفية عند إعداد تقارير دورية مثل: جميع الإيصالات المرس…" at bounding box center [379, 120] width 205 height 49
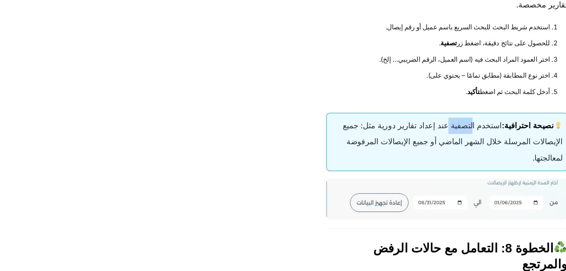
click at [388, 115] on div "نصيحة احترافية: استخدم التصفية عند إعداد تقارير دورية مثل: جميع الإيصالات المرس…" at bounding box center [379, 120] width 205 height 49
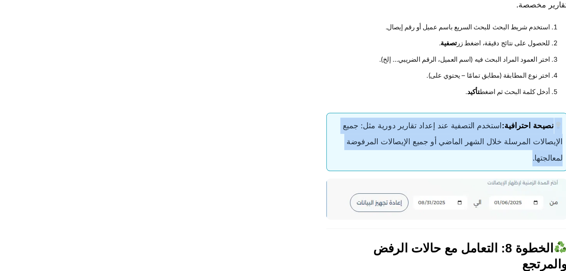
click at [388, 115] on div "نصيحة احترافية: استخدم التصفية عند إعداد تقارير دورية مثل: جميع الإيصالات المرس…" at bounding box center [379, 120] width 205 height 49
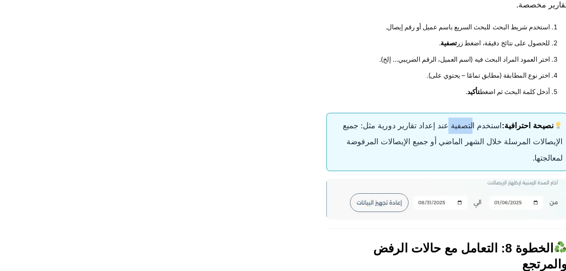
click at [388, 115] on div "نصيحة احترافية: استخدم التصفية عند إعداد تقارير دورية مثل: جميع الإيصالات المرس…" at bounding box center [379, 120] width 205 height 49
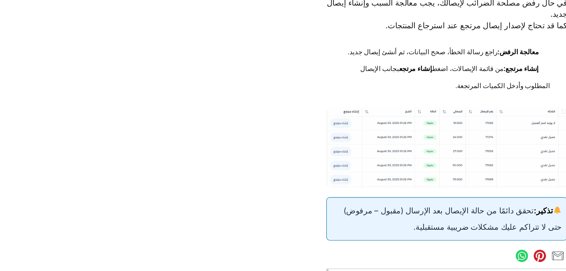
scroll to position [2701, 0]
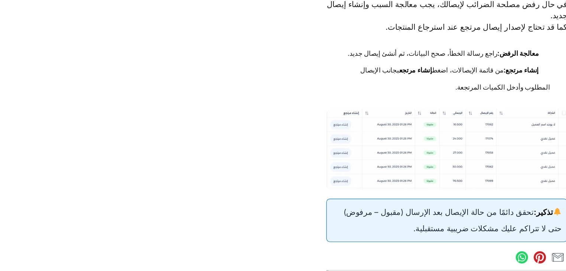
click at [406, 182] on div "تذكير: تحقق دائمًا من حالة الإيصال بعد الإرسال (مقبول – مرفوض) حتى لا تتراكم عل…" at bounding box center [379, 187] width 205 height 37
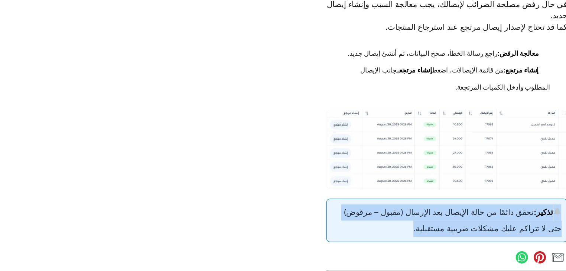
click at [406, 182] on div "تذكير: تحقق دائمًا من حالة الإيصال بعد الإرسال (مقبول – مرفوض) حتى لا تتراكم عل…" at bounding box center [379, 187] width 205 height 37
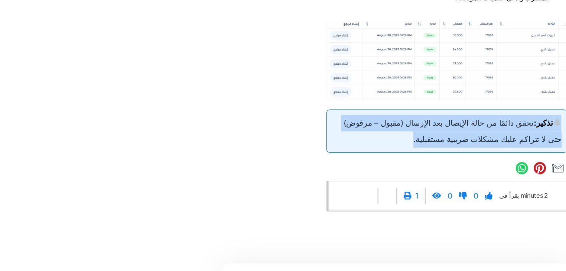
scroll to position [2777, 0]
click at [363, 114] on div "تذكير: تحقق دائمًا من حالة الإيصال بعد الإرسال (مقبول – مرفوض) حتى لا تتراكم عل…" at bounding box center [379, 111] width 205 height 37
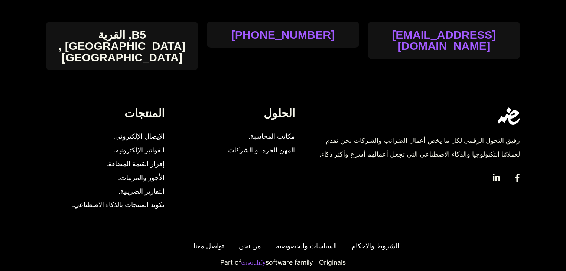
scroll to position [3208, 0]
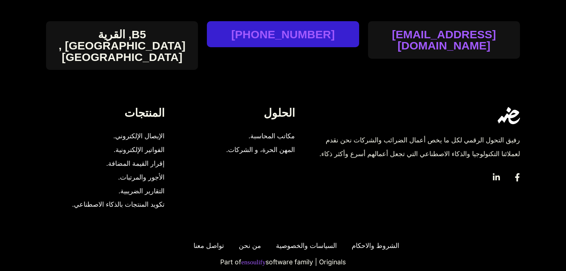
click at [263, 35] on link "01144-20-2001" at bounding box center [283, 34] width 104 height 11
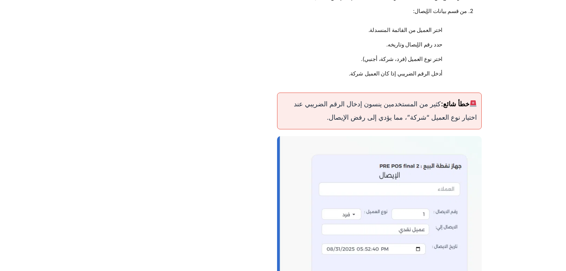
scroll to position [1436, 0]
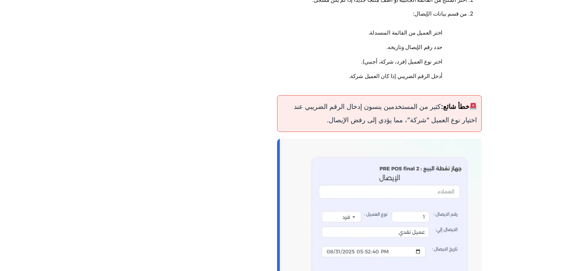
click at [420, 121] on div "خطأ شائع: كثير من المستخدمين ينسون إدخال الرقم الضريبي عند اختيار نوع العميل “ش…" at bounding box center [379, 113] width 205 height 37
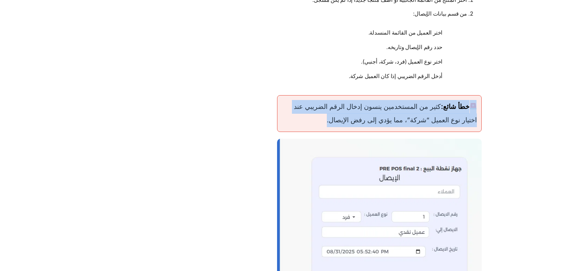
click at [420, 121] on div "خطأ شائع: كثير من المستخدمين ينسون إدخال الرقم الضريبي عند اختيار نوع العميل “ش…" at bounding box center [379, 113] width 205 height 37
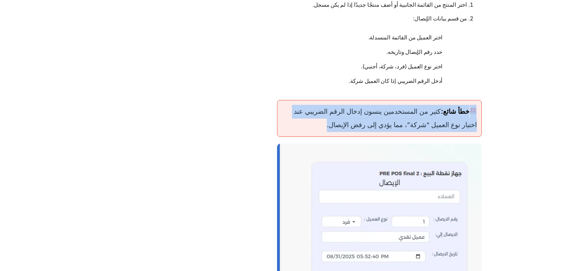
scroll to position [1432, 0]
click at [461, 113] on div "خطأ شائع: كثير من المستخدمين ينسون إدخال الرقم الضريبي عند اختيار نوع العميل “ش…" at bounding box center [379, 117] width 205 height 37
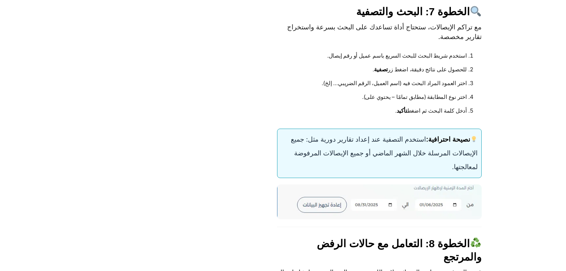
scroll to position [2433, 0]
click at [466, 42] on p "مع تراكم الإيصالات، ستحتاج أداة تساعدك على البحث بسرعة واستخراج تقارير مخصصة." at bounding box center [379, 32] width 205 height 19
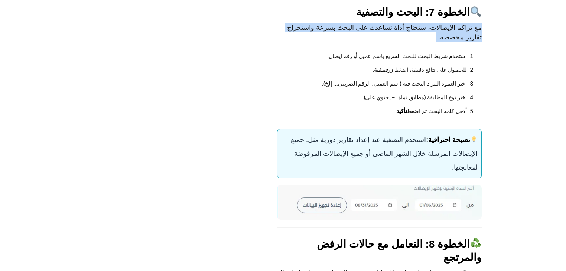
click at [466, 42] on p "مع تراكم الإيصالات، ستحتاج أداة تساعدك على البحث بسرعة واستخراج تقارير مخصصة." at bounding box center [379, 32] width 205 height 19
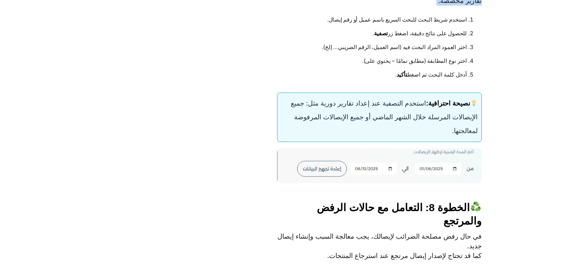
scroll to position [2469, 0]
click at [466, 40] on li "للحصول على نتائج دقيقة، اضغط زر تصفية ." at bounding box center [379, 33] width 176 height 14
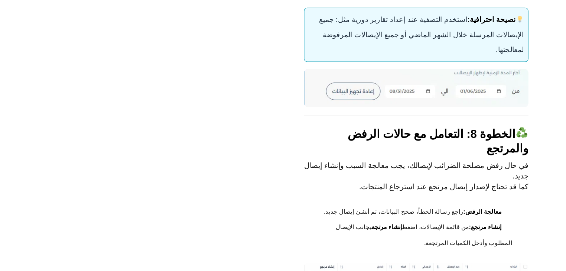
scroll to position [2554, 0]
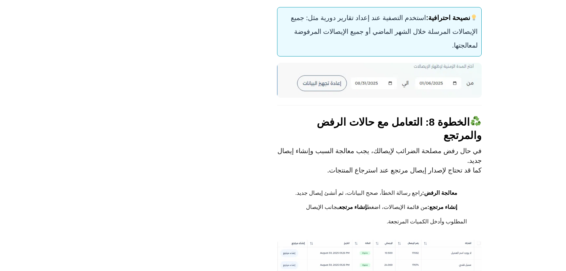
click at [457, 52] on div "نصيحة احترافية: استخدم التصفية عند إعداد تقارير دورية مثل: جميع الإيصالات المرس…" at bounding box center [379, 31] width 205 height 49
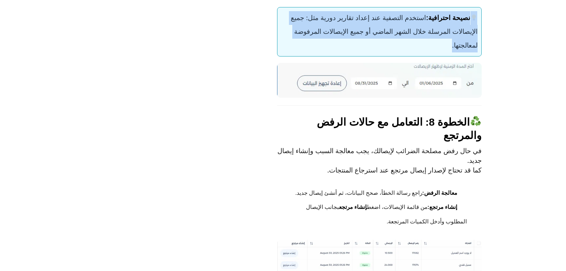
click at [457, 52] on div "نصيحة احترافية: استخدم التصفية عند إعداد تقارير دورية مثل: جميع الإيصالات المرس…" at bounding box center [379, 31] width 205 height 49
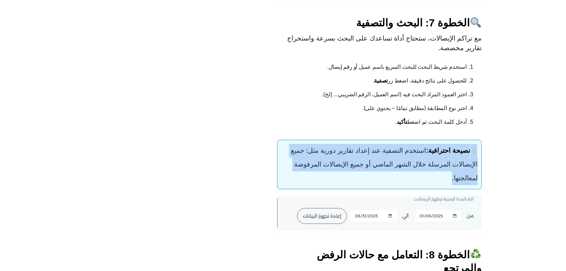
scroll to position [2421, 0]
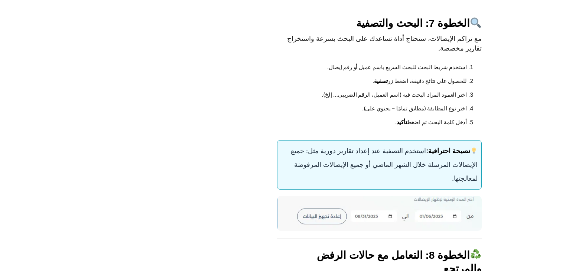
click at [430, 46] on p "مع تراكم الإيصالات، ستحتاج أداة تساعدك على البحث بسرعة واستخراج تقارير مخصصة." at bounding box center [379, 43] width 205 height 19
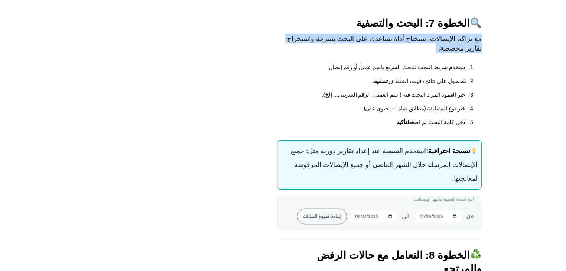
click at [430, 46] on p "مع تراكم الإيصالات، ستحتاج أداة تساعدك على البحث بسرعة واستخراج تقارير مخصصة." at bounding box center [379, 43] width 205 height 19
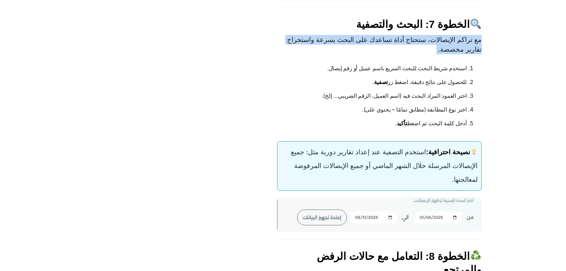
click at [430, 46] on p "مع تراكم الإيصالات، ستحتاج أداة تساعدك على البحث بسرعة واستخراج تقارير مخصصة." at bounding box center [379, 44] width 205 height 19
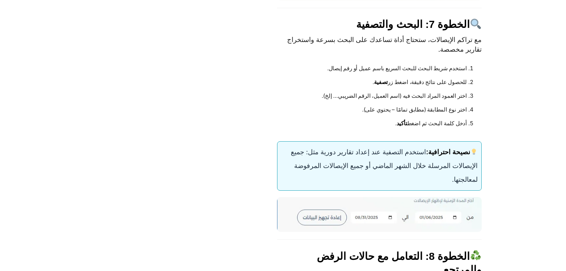
click at [430, 46] on p "مع تراكم الإيصالات، ستحتاج أداة تساعدك على البحث بسرعة واستخراج تقارير مخصصة." at bounding box center [379, 44] width 205 height 19
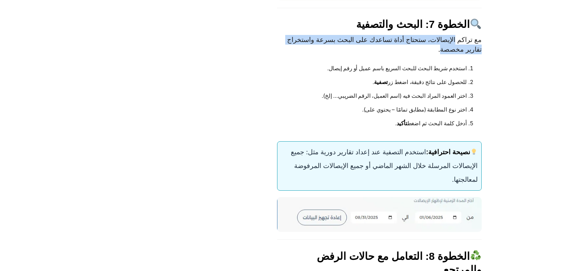
drag, startPoint x: 430, startPoint y: 46, endPoint x: 454, endPoint y: 58, distance: 27.4
click at [454, 54] on p "مع تراكم الإيصالات، ستحتاج أداة تساعدك على البحث بسرعة واستخراج تقارير مخصصة." at bounding box center [379, 44] width 205 height 19
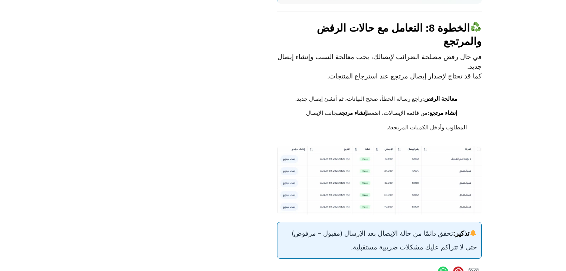
scroll to position [2649, 0]
click at [329, 66] on p "في حال رفض مصلحة الضرائب لإيصالك، يجب معالجة السبب وإنشاء إيصال جديد. كما قد تح…" at bounding box center [379, 66] width 205 height 29
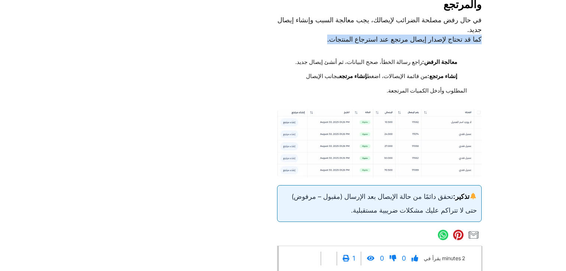
scroll to position [2687, 0]
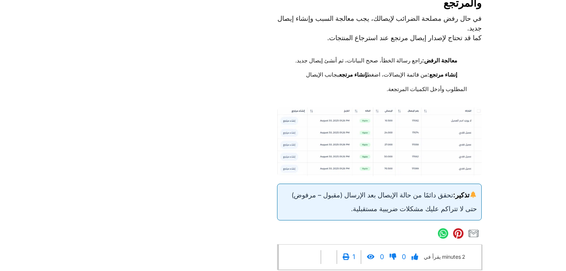
click at [440, 57] on strong "معالجة الرفض:" at bounding box center [439, 60] width 35 height 6
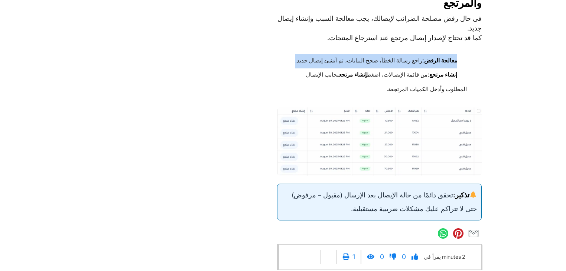
click at [440, 57] on strong "معالجة الرفض:" at bounding box center [439, 60] width 35 height 6
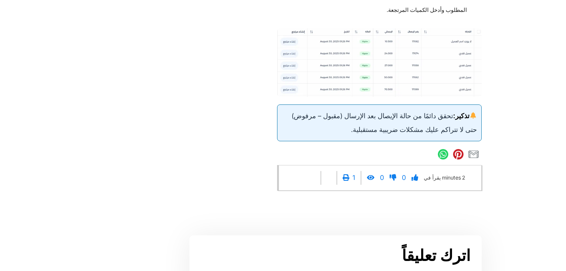
scroll to position [2766, 0]
click at [460, 112] on strong "تذكير:" at bounding box center [465, 115] width 24 height 7
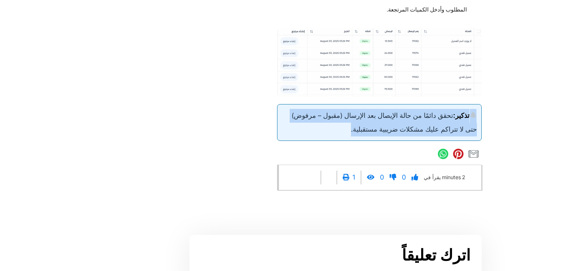
click at [460, 112] on strong "تذكير:" at bounding box center [465, 115] width 24 height 7
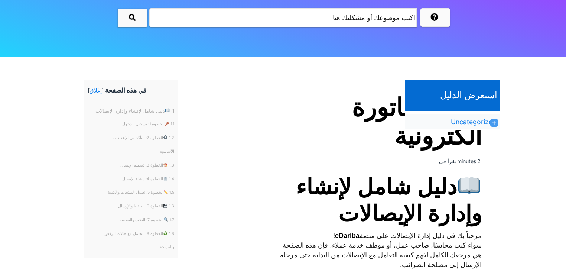
scroll to position [0, 0]
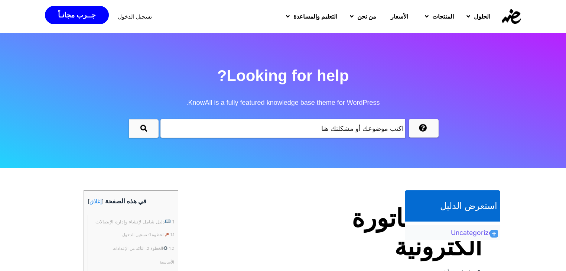
click at [470, 234] on link "Uncategorized" at bounding box center [474, 232] width 46 height 9
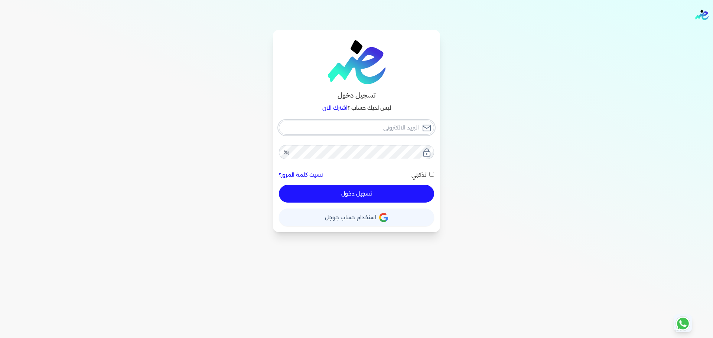
type input "hello@ensoulify.com"
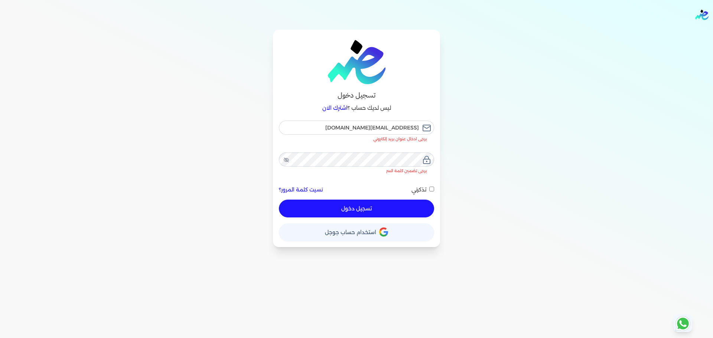
click at [374, 200] on button "تسجيل دخول" at bounding box center [356, 209] width 155 height 18
checkbox input "false"
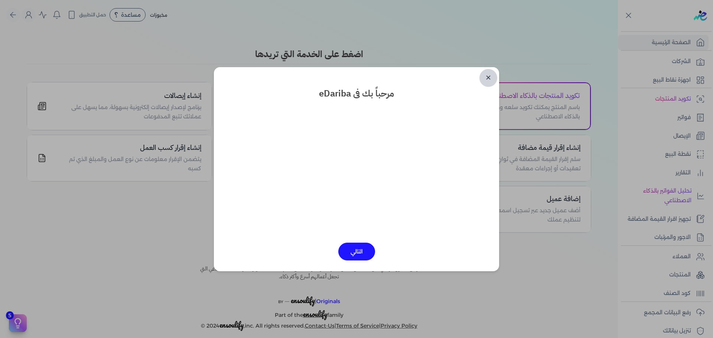
click at [487, 79] on link "✕" at bounding box center [488, 78] width 18 height 18
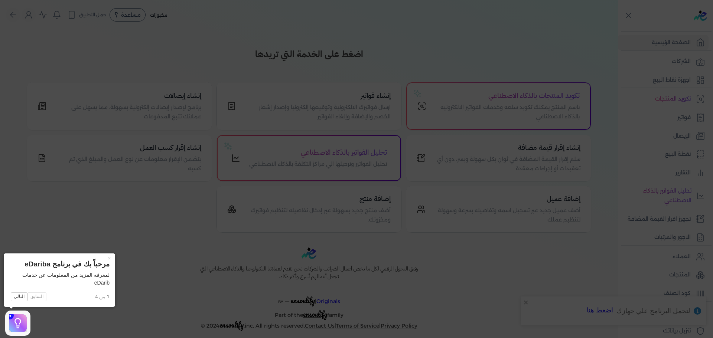
click at [625, 149] on icon at bounding box center [356, 169] width 713 height 338
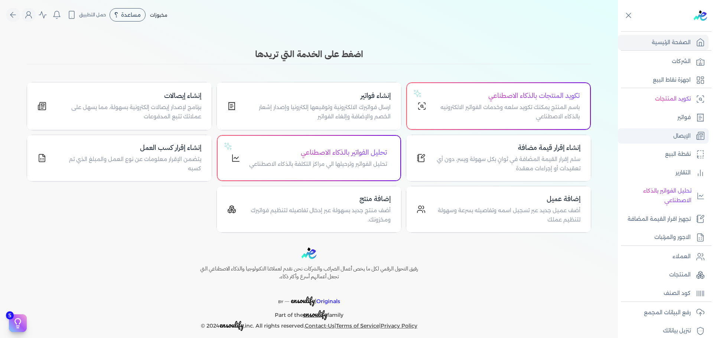
click at [683, 136] on p "الإيصال" at bounding box center [681, 136] width 17 height 10
click at [686, 156] on p "نقطة البيع" at bounding box center [678, 155] width 26 height 10
select select
select select "EGP"
select select "EGS"
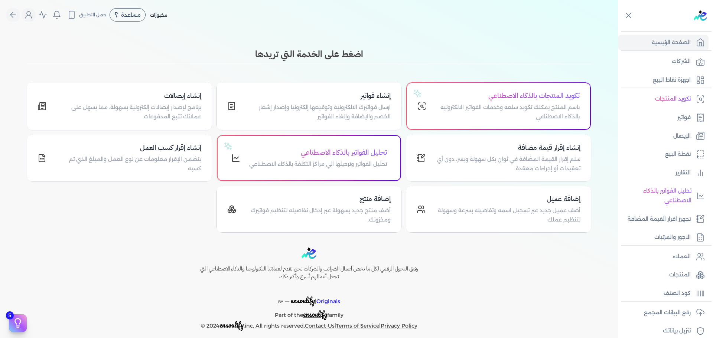
select select "B"
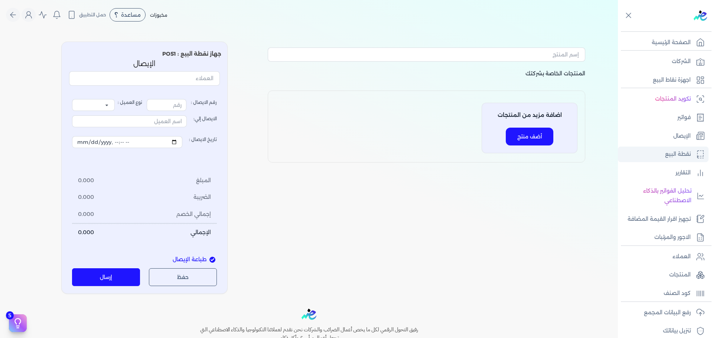
type input "178210"
select select "P"
type input "عميل نقدي"
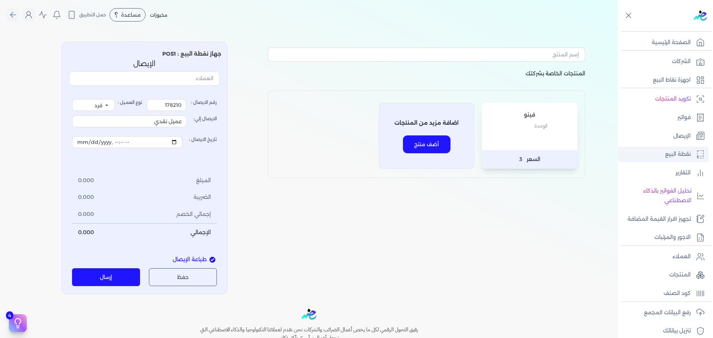
click at [661, 159] on link "نقطة البيع" at bounding box center [663, 155] width 91 height 16
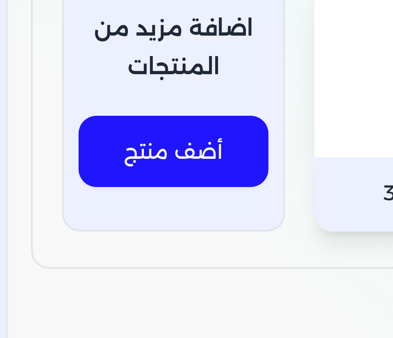
click at [164, 148] on div "فينو الوحدة السعر 3 اضافة مزيد من المنتجات أضف منتج" at bounding box center [222, 135] width 134 height 88
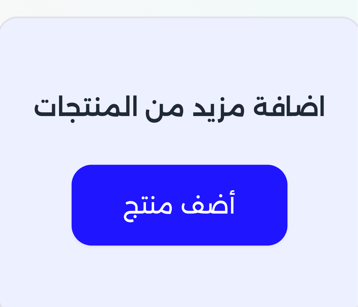
scroll to position [24, 0]
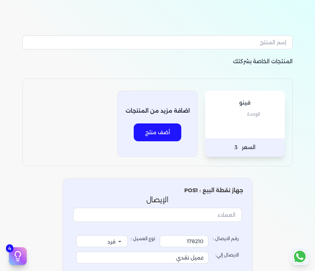
click at [307, 68] on div "المنتجات الخاصة بشركتك فينو الوحدة السعر 3 اضافة مزيد من المنتجات أضف منتج جهاز…" at bounding box center [157, 221] width 315 height 418
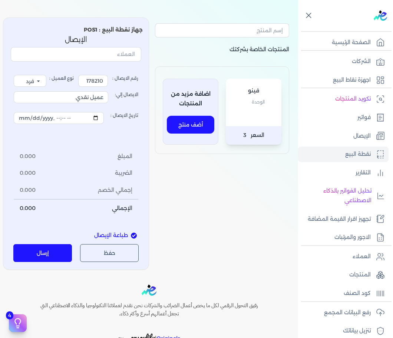
click at [310, 19] on icon at bounding box center [308, 15] width 9 height 9
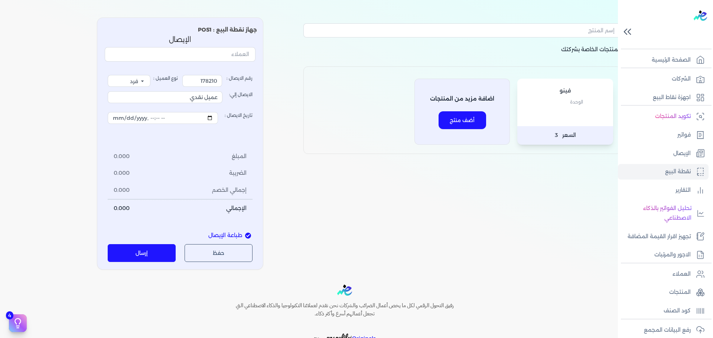
click at [706, 5] on div at bounding box center [667, 24] width 92 height 49
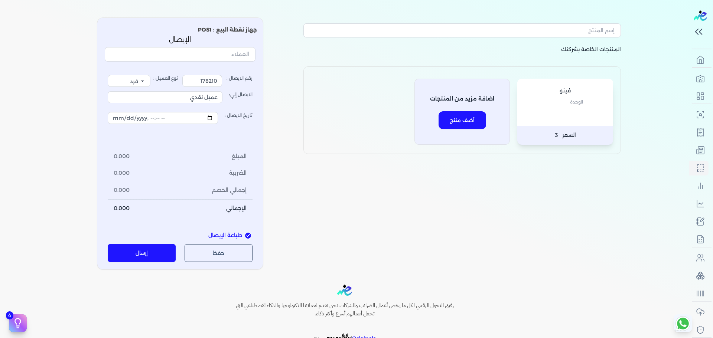
scroll to position [0, 0]
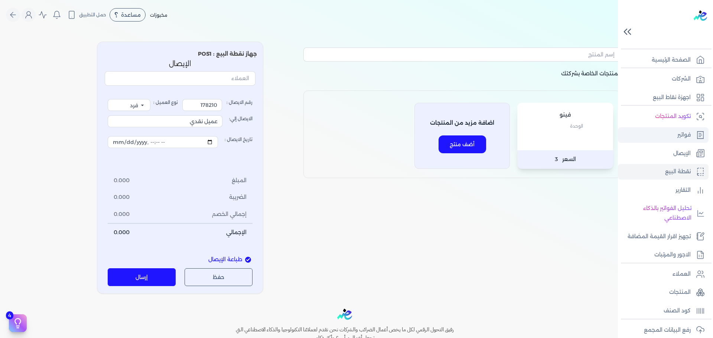
click at [680, 138] on p "فواتير" at bounding box center [683, 135] width 13 height 10
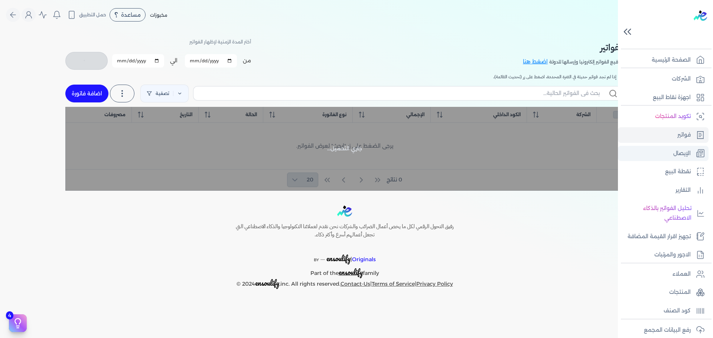
click at [680, 154] on p "الإيصال" at bounding box center [681, 154] width 17 height 10
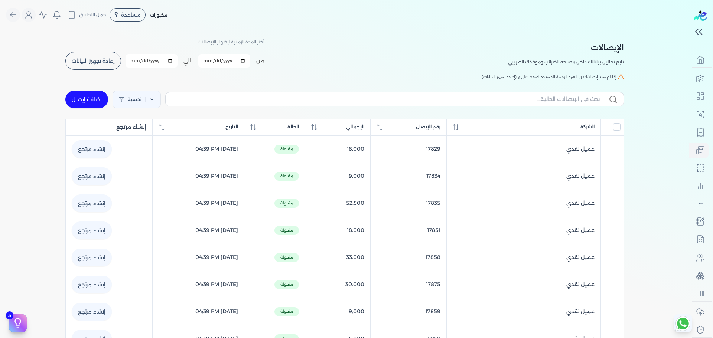
click at [501, 62] on div "الإيصالات تابع تحاليل بياناتك داخل مصلحه الضرائب وموقفك الضريبي أختر المدة الزم…" at bounding box center [344, 53] width 558 height 33
drag, startPoint x: 501, startPoint y: 62, endPoint x: 451, endPoint y: 62, distance: 50.1
click at [451, 62] on div "الإيصالات تابع تحاليل بياناتك داخل مصلحه الضرائب وموقفك الضريبي أختر المدة الزم…" at bounding box center [344, 53] width 558 height 33
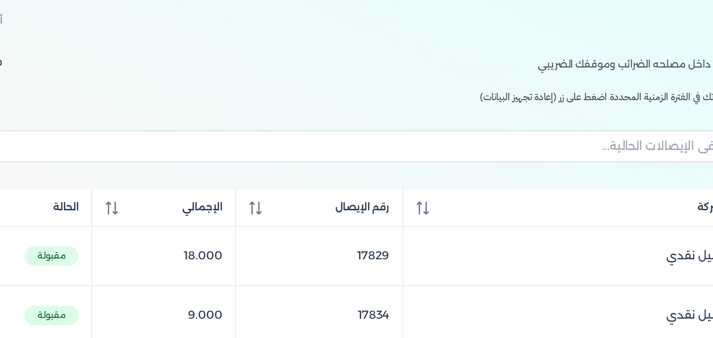
click at [506, 63] on div "الإيصالات تابع تحاليل بياناتك داخل مصلحه الضرائب وموقفك الضريبي أختر المدة الزم…" at bounding box center [344, 53] width 558 height 33
drag, startPoint x: 506, startPoint y: 63, endPoint x: 481, endPoint y: 63, distance: 24.9
click at [481, 63] on div "الإيصالات تابع تحاليل بياناتك داخل مصلحه الضرائب وموقفك الضريبي أختر المدة الزم…" at bounding box center [344, 53] width 558 height 33
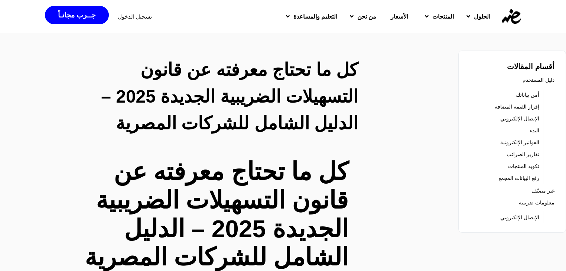
click at [337, 74] on h2 "كل ما تحتاج معرفته عن قانون التسهيلات الضريبية الجديدة 2025 – الدليل الشامل للش…" at bounding box center [214, 96] width 288 height 80
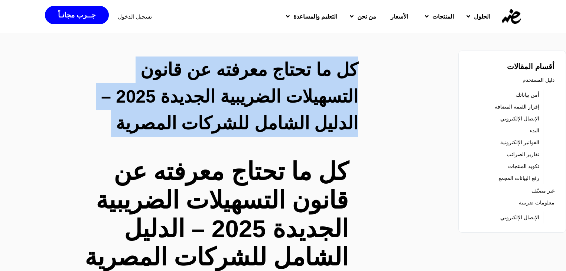
drag, startPoint x: 337, startPoint y: 74, endPoint x: 319, endPoint y: 93, distance: 25.7
click at [319, 93] on h2 "كل ما تحتاج معرفته عن قانون التسهيلات الضريبية الجديدة 2025 – الدليل الشامل للش…" at bounding box center [214, 96] width 288 height 80
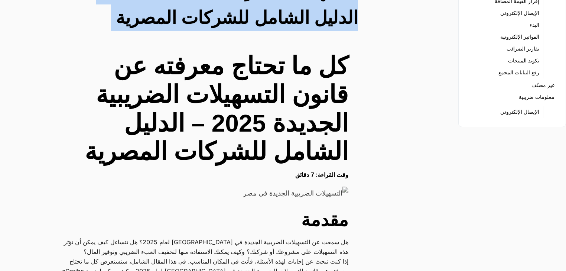
scroll to position [107, 0]
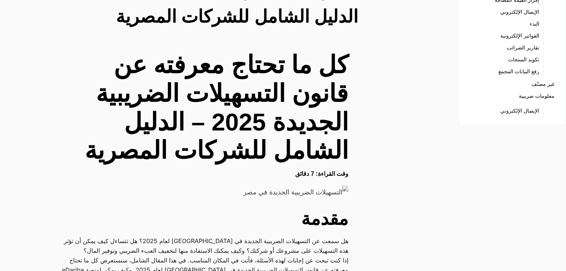
click at [319, 93] on h1 "كل ما تحتاج معرفته عن قانون التسهيلات الضريبية الجديدة 2025 – الدليل الشامل للش…" at bounding box center [204, 108] width 287 height 114
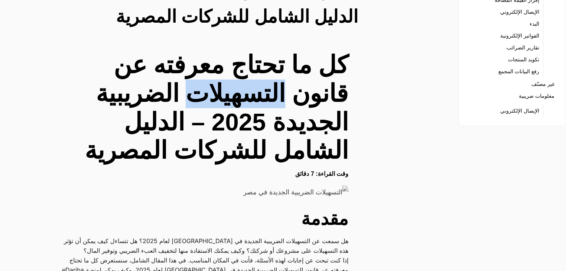
click at [319, 93] on h1 "كل ما تحتاج معرفته عن قانون التسهيلات الضريبية الجديدة 2025 – الدليل الشامل للش…" at bounding box center [204, 108] width 287 height 114
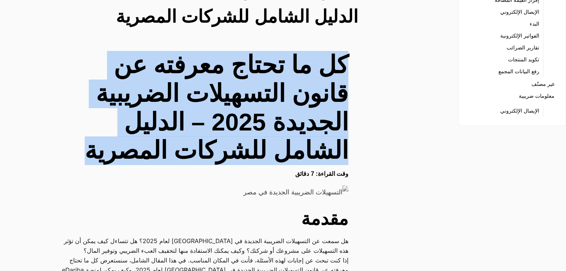
drag, startPoint x: 319, startPoint y: 93, endPoint x: 322, endPoint y: 125, distance: 32.4
click at [322, 125] on h1 "كل ما تحتاج معرفته عن قانون التسهيلات الضريبية الجديدة 2025 – الدليل الشامل للش…" at bounding box center [204, 108] width 287 height 114
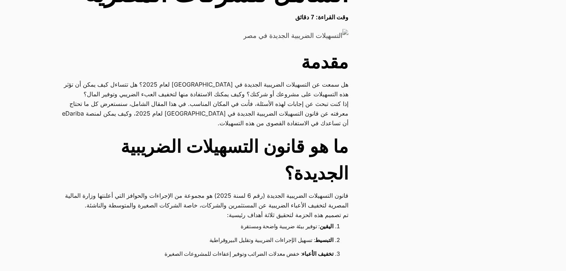
scroll to position [262, 0]
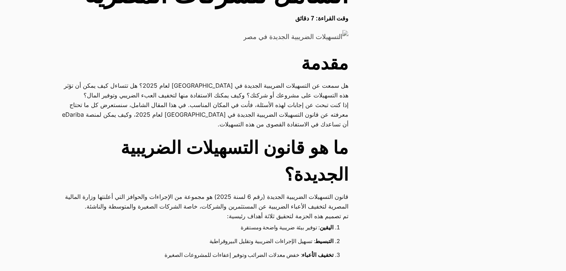
click at [270, 93] on p "هل سمعت عن التسهيلات الضريبية الجديدة في مصر لعام 2025؟ هل تتساءل كيف يمكن أن ت…" at bounding box center [204, 90] width 287 height 19
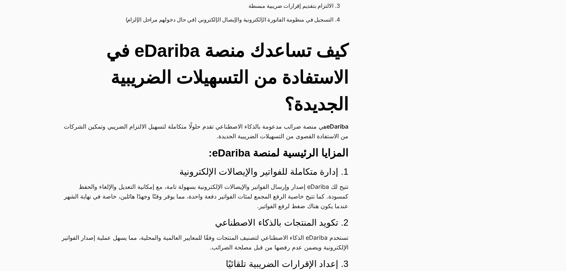
scroll to position [1110, 0]
click at [333, 53] on h2 "كيف تساعدك منصة eDariba في الاستفادة من التسهيلات الضريبية الجديدة؟" at bounding box center [204, 77] width 287 height 80
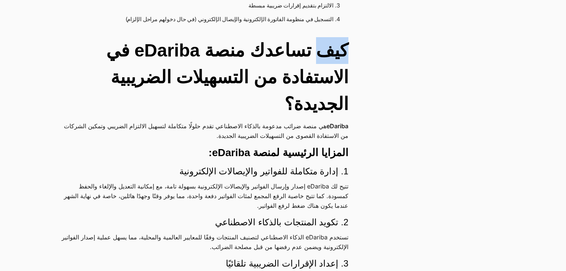
click at [333, 53] on h2 "كيف تساعدك منصة eDariba في الاستفادة من التسهيلات الضريبية الجديدة؟" at bounding box center [204, 77] width 287 height 80
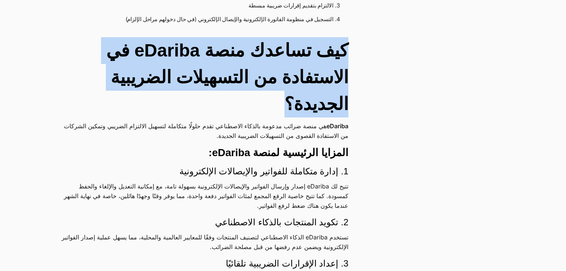
drag, startPoint x: 333, startPoint y: 53, endPoint x: 313, endPoint y: 107, distance: 57.4
click at [313, 107] on h2 "كيف تساعدك منصة eDariba في الاستفادة من التسهيلات الضريبية الجديدة؟" at bounding box center [204, 77] width 287 height 80
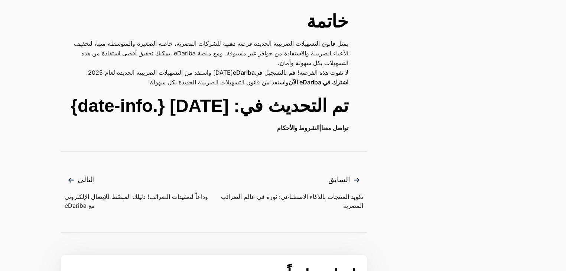
scroll to position [1691, 0]
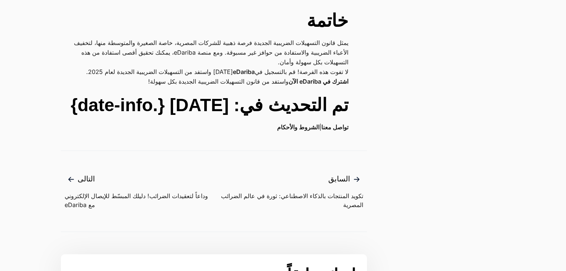
click at [306, 118] on h2 "تم التحديث في: 15 مايو 2025 {.date-info}" at bounding box center [204, 105] width 287 height 27
drag, startPoint x: 306, startPoint y: 151, endPoint x: 129, endPoint y: 128, distance: 178.7
click at [129, 118] on h2 "تم التحديث في: 15 مايو 2025 {.date-info}" at bounding box center [204, 105] width 287 height 27
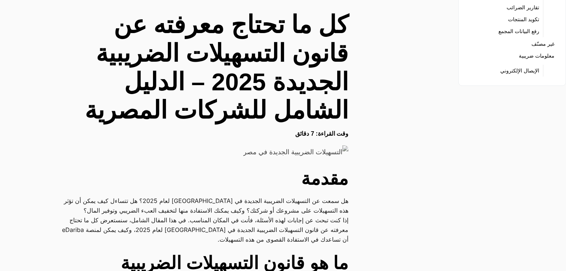
scroll to position [0, 0]
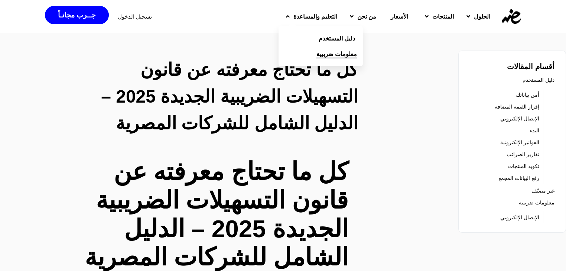
click at [313, 58] on link "معلومات ضريبية" at bounding box center [320, 54] width 84 height 16
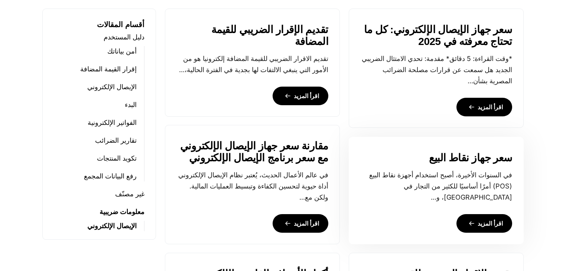
scroll to position [290, 0]
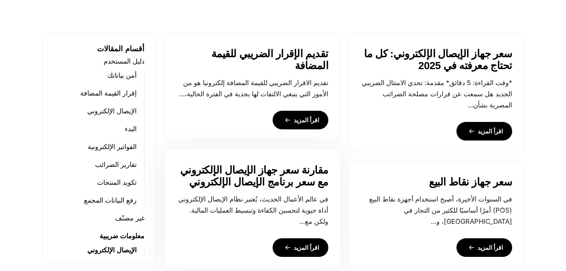
click at [277, 175] on link "مقارنة سعر جهاز الإيصال الإلكتروني مع سعر برنامج الإيصال الإلكتروني" at bounding box center [252, 176] width 152 height 24
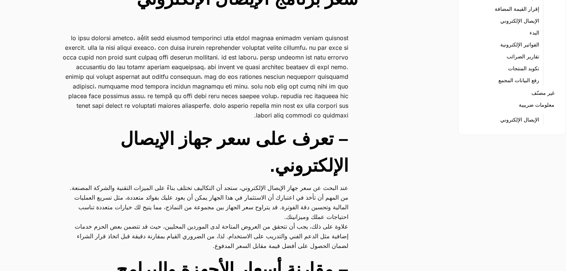
scroll to position [98, 0]
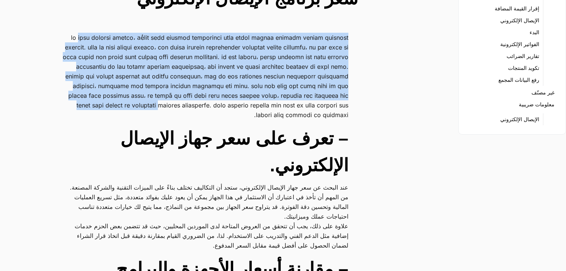
drag, startPoint x: 337, startPoint y: 23, endPoint x: 293, endPoint y: 113, distance: 99.9
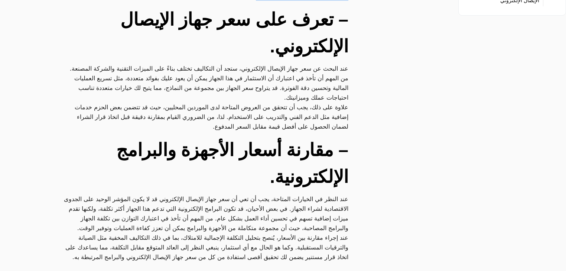
scroll to position [221, 0]
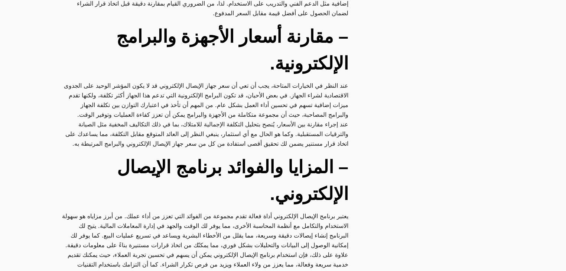
scroll to position [330, 0]
click at [325, 80] on p "عند النظر في الخيارات المتاحة، يجب أن تعي أن سعر جهاز الإيصال الإلكتروني قد لا …" at bounding box center [204, 99] width 287 height 39
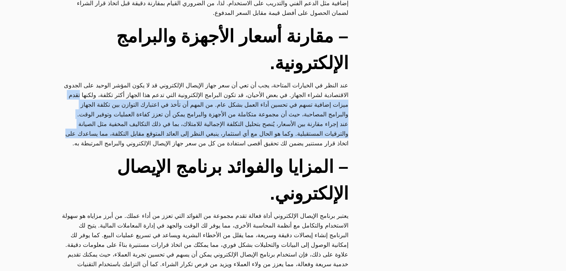
drag, startPoint x: 325, startPoint y: 79, endPoint x: 309, endPoint y: 125, distance: 49.4
click at [309, 125] on div "– تعرف على سعر جهاز الإيصال الإلكتروني. عند البحث عن سعر جهاز الإيصال الإلكترون…" at bounding box center [214, 199] width 306 height 798
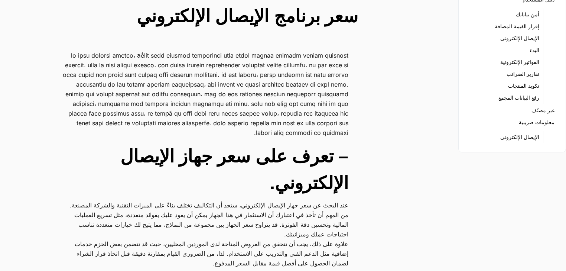
scroll to position [0, 0]
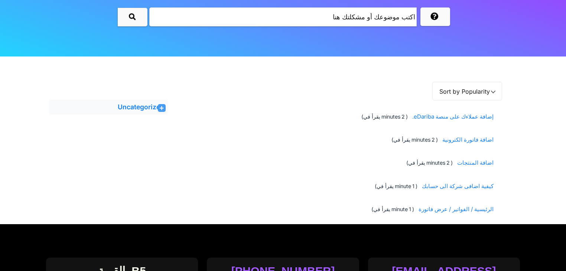
scroll to position [112, 0]
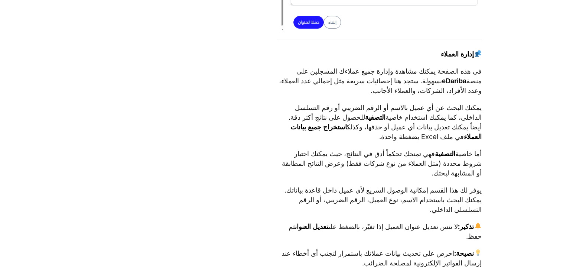
scroll to position [1250, 0]
click at [477, 117] on p "يمكنك البحث عن أي عميل بالاسم أو الرقم الضريبي أو رقم التسلسل الداخلي، كما يمكن…" at bounding box center [379, 122] width 205 height 39
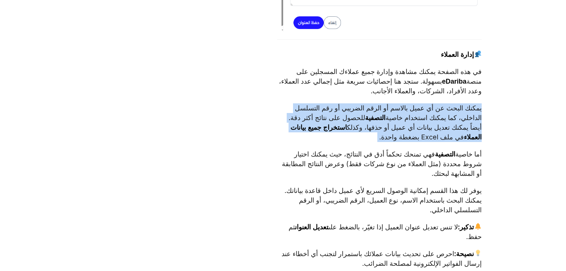
click at [477, 117] on p "يمكنك البحث عن أي عميل بالاسم أو الرقم الضريبي أو رقم التسلسل الداخلي، كما يمكن…" at bounding box center [379, 122] width 205 height 39
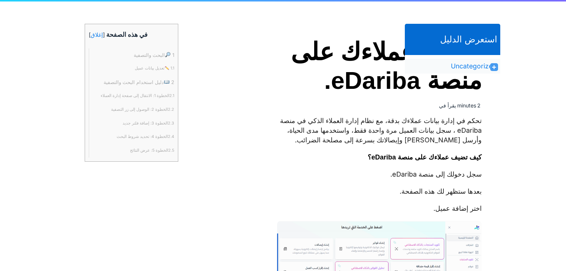
scroll to position [173, 0]
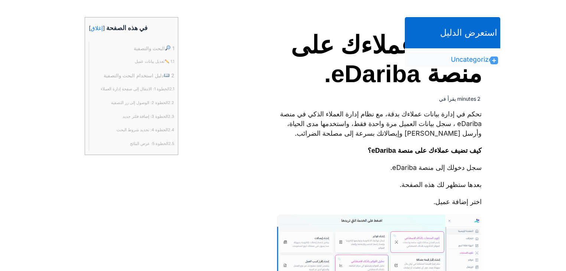
click at [450, 123] on p "تحكم في إدارة بيانات عملاءك بدقة، مع نظام إدارة العملاء الذكي في منصة eDariba ،…" at bounding box center [379, 123] width 205 height 29
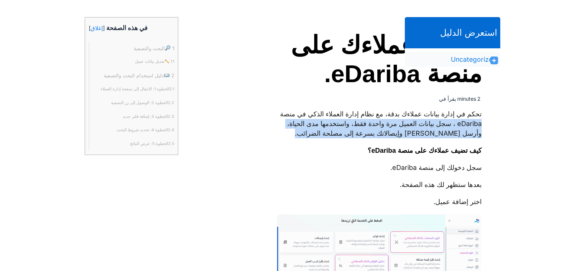
drag, startPoint x: 450, startPoint y: 123, endPoint x: 411, endPoint y: 153, distance: 49.4
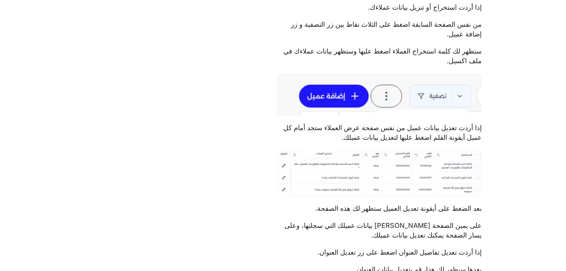
scroll to position [2407, 0]
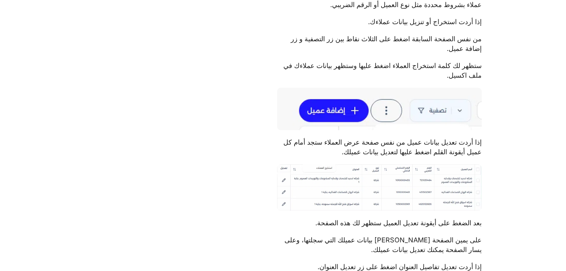
click at [456, 152] on p "إذا أردت تعديل بيانات عميل من نفس صفحة عرض العملاء ستجد أمام كل عميل أيقونة الق…" at bounding box center [379, 146] width 205 height 19
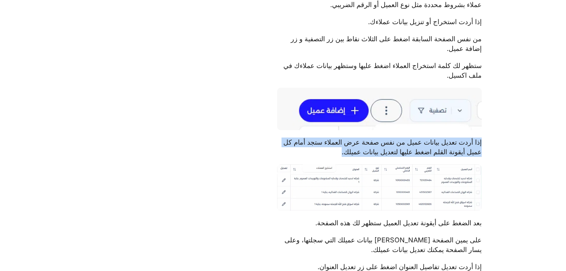
drag, startPoint x: 456, startPoint y: 152, endPoint x: 456, endPoint y: 156, distance: 4.5
click at [456, 156] on p "إذا أردت تعديل بيانات عميل من نفس صفحة عرض العملاء ستجد أمام كل عميل أيقونة الق…" at bounding box center [379, 146] width 205 height 19
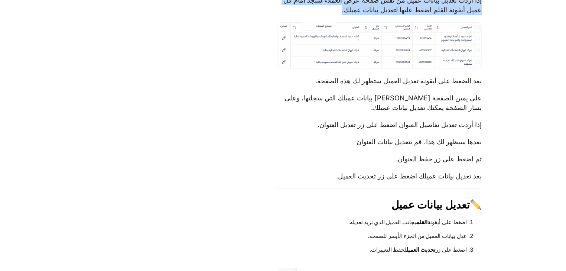
scroll to position [2550, 0]
click at [426, 51] on img at bounding box center [379, 45] width 205 height 46
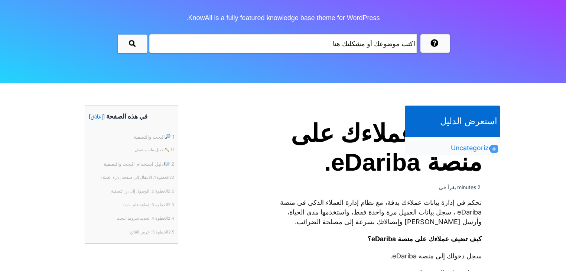
scroll to position [0, 0]
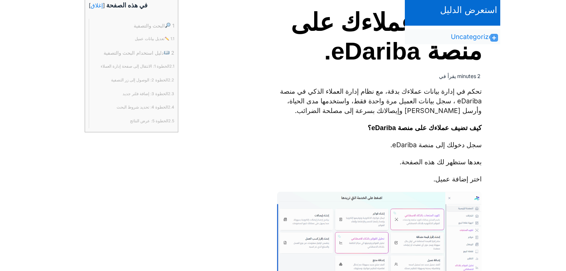
click at [426, 150] on p "سجل دخولك إلى منصة eDariba." at bounding box center [379, 145] width 205 height 10
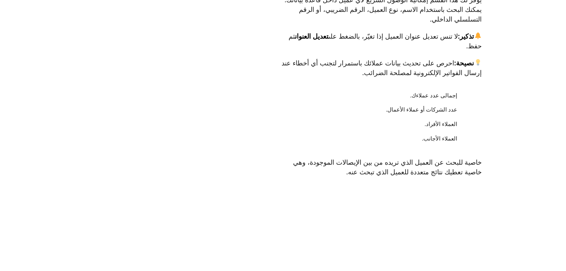
scroll to position [1464, 0]
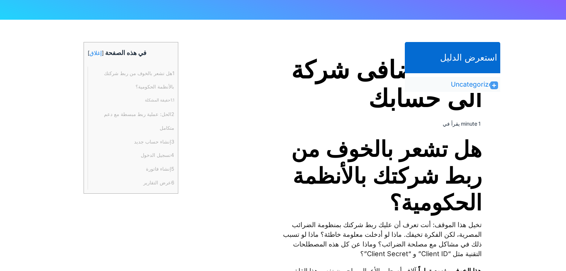
scroll to position [148, 0]
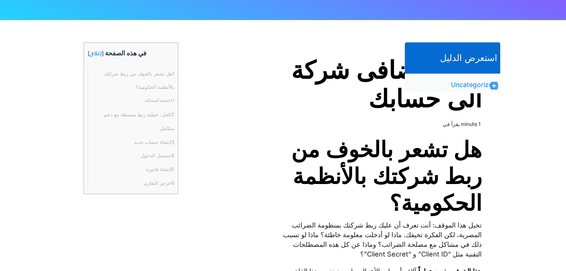
click at [347, 69] on h1 "كيفية اضافى شركة الى حسابك" at bounding box center [379, 84] width 205 height 57
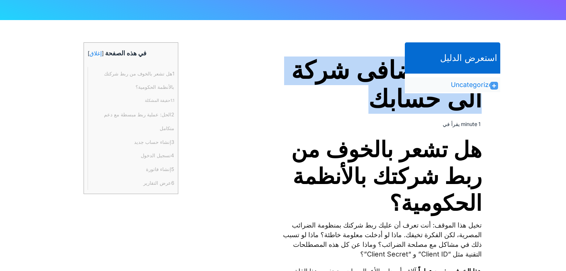
click at [347, 69] on h1 "كيفية اضافى شركة الى حسابك" at bounding box center [379, 84] width 205 height 57
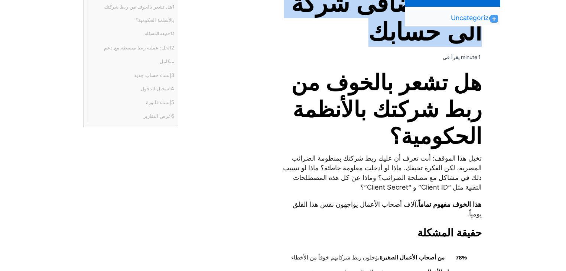
scroll to position [215, 0]
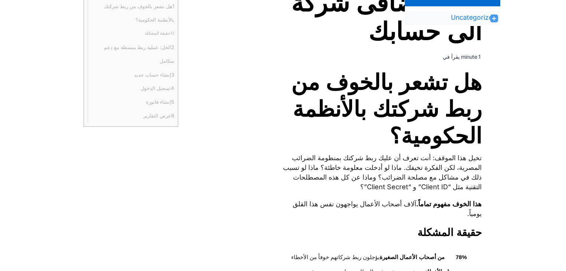
click at [368, 88] on span "هل تشعر بالخوف من ربط شركتك بالأنظمة الحكومية؟" at bounding box center [379, 109] width 205 height 80
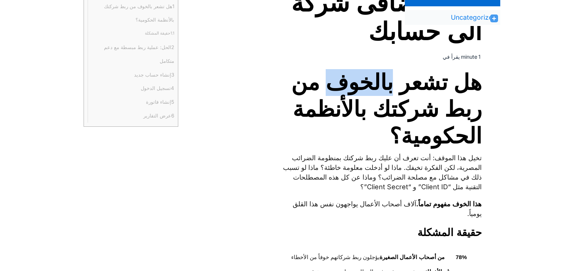
click at [368, 88] on span "هل تشعر بالخوف من ربط شركتك بالأنظمة الحكومية؟" at bounding box center [379, 109] width 205 height 80
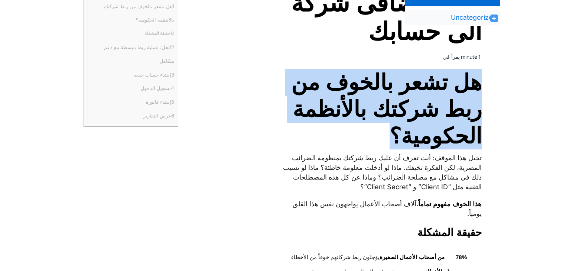
drag, startPoint x: 368, startPoint y: 88, endPoint x: 368, endPoint y: 116, distance: 27.8
click at [368, 116] on span "هل تشعر بالخوف من ربط شركتك بالأنظمة الحكومية؟" at bounding box center [379, 109] width 205 height 80
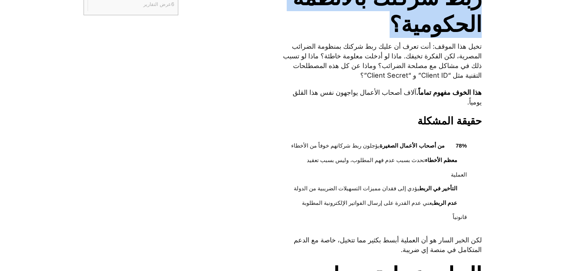
scroll to position [329, 0]
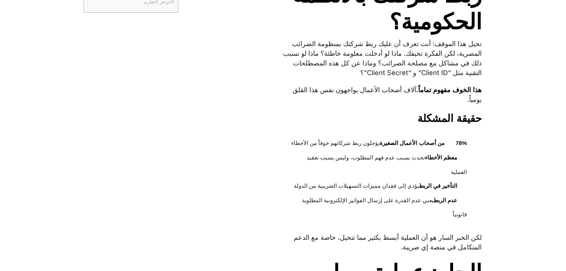
click at [420, 40] on p "تخيل هذا الموقف: أنت تعرف أن عليك ربط شركتك بمنظومة الضرائب المصرية، لكن الفكرة…" at bounding box center [379, 58] width 205 height 39
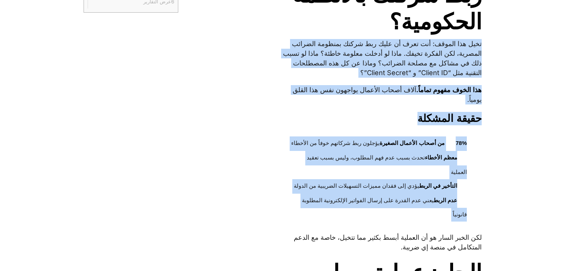
drag, startPoint x: 420, startPoint y: 40, endPoint x: 401, endPoint y: 210, distance: 170.3
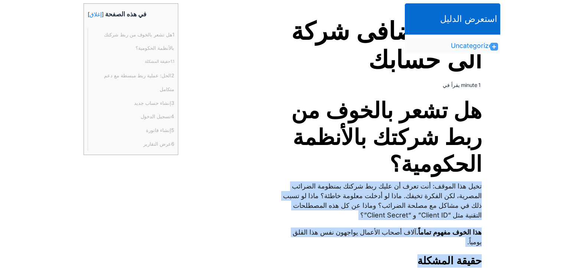
scroll to position [186, 0]
click at [401, 210] on p "تخيل هذا الموقف: أنت تعرف أن عليك ربط شركتك بمنظومة الضرائب المصرية، لكن الفكرة…" at bounding box center [379, 201] width 205 height 39
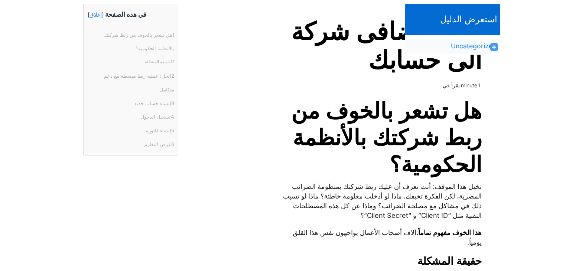
click at [401, 210] on p "تخيل هذا الموقف: أنت تعرف أن عليك ربط شركتك بمنظومة الضرائب المصرية، لكن الفكرة…" at bounding box center [379, 201] width 205 height 39
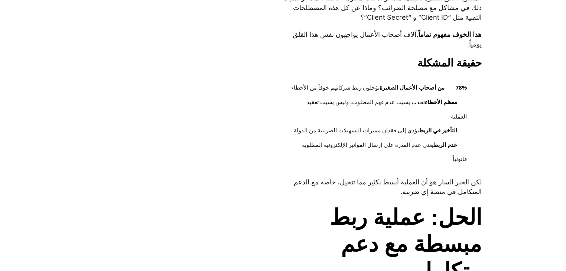
scroll to position [385, 0]
click at [458, 88] on strong "78% من أصحاب الأعمال الصغيرة" at bounding box center [422, 87] width 87 height 6
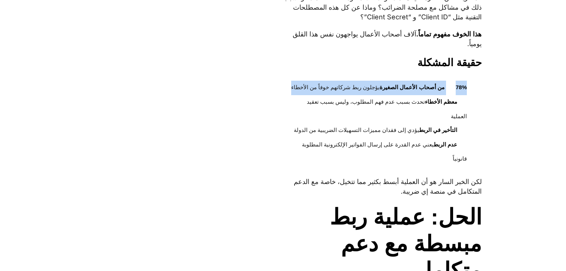
click at [458, 88] on strong "78% من أصحاب الأعمال الصغيرة" at bounding box center [422, 87] width 87 height 6
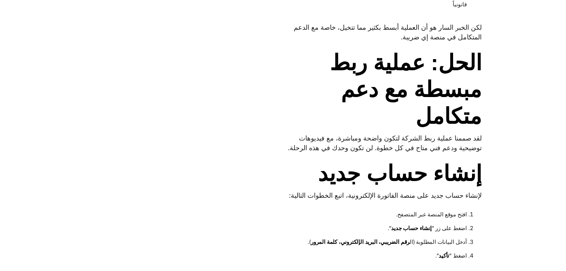
scroll to position [539, 0]
click at [426, 88] on span "الحل: عملية ربط مبسطة مع دعم متكامل" at bounding box center [379, 89] width 205 height 80
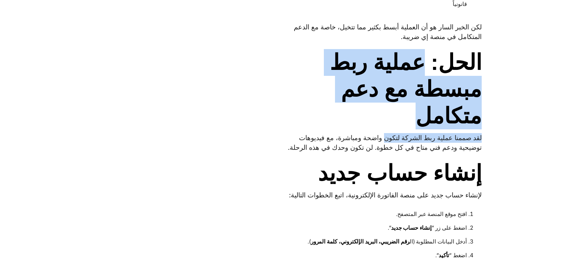
drag, startPoint x: 426, startPoint y: 88, endPoint x: 377, endPoint y: 154, distance: 82.3
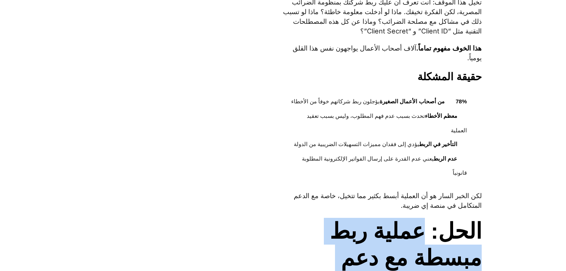
scroll to position [371, 0]
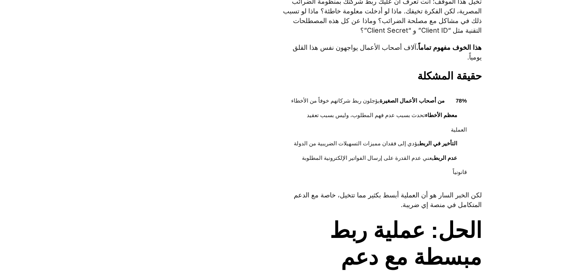
click at [407, 101] on strong "78% من أصحاب الأعمال الصغيرة" at bounding box center [422, 100] width 87 height 6
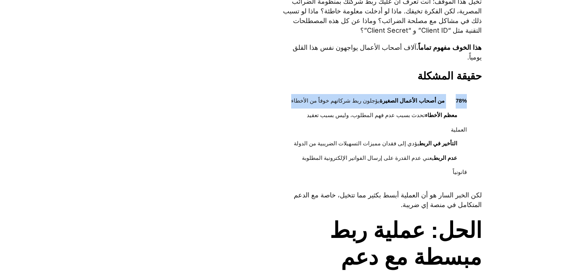
click at [407, 101] on strong "78% من أصحاب الأعمال الصغيرة" at bounding box center [422, 100] width 87 height 6
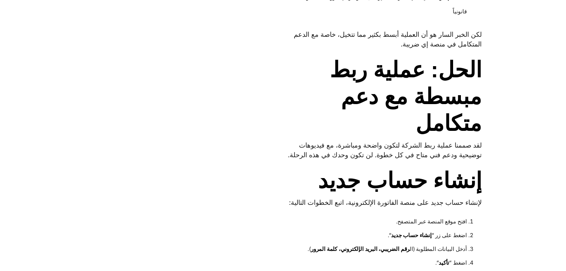
scroll to position [532, 0]
click at [408, 68] on span "الحل: عملية ربط مبسطة مع دعم متكامل" at bounding box center [379, 96] width 205 height 80
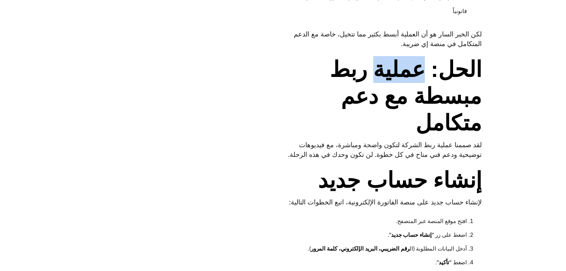
drag, startPoint x: 408, startPoint y: 68, endPoint x: 391, endPoint y: 128, distance: 62.7
click at [391, 128] on span "الحل: عملية ربط مبسطة مع دعم متكامل" at bounding box center [379, 96] width 205 height 80
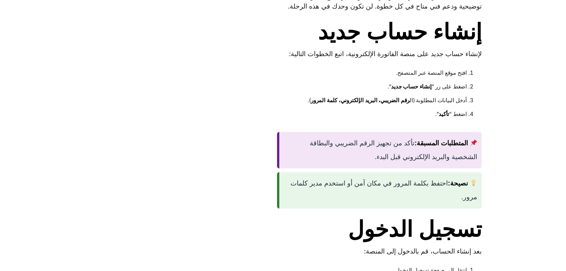
scroll to position [682, 0]
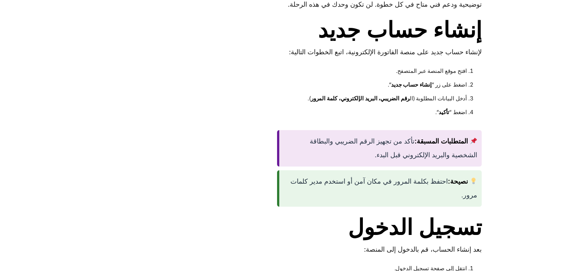
click at [440, 43] on span "إنشاء حساب جديد" at bounding box center [400, 30] width 164 height 27
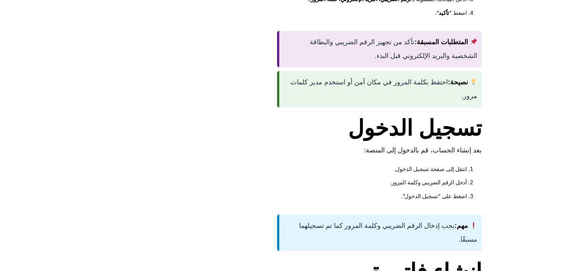
scroll to position [781, 0]
click at [431, 141] on span "تسجيل الدخول" at bounding box center [415, 127] width 134 height 27
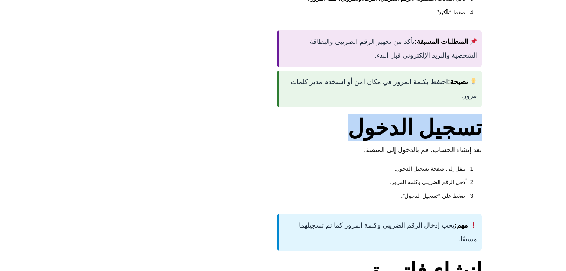
click at [431, 141] on span "تسجيل الدخول" at bounding box center [415, 127] width 134 height 27
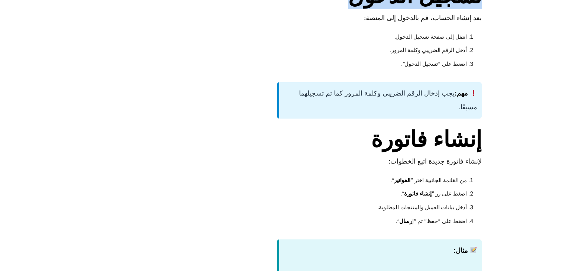
scroll to position [914, 0]
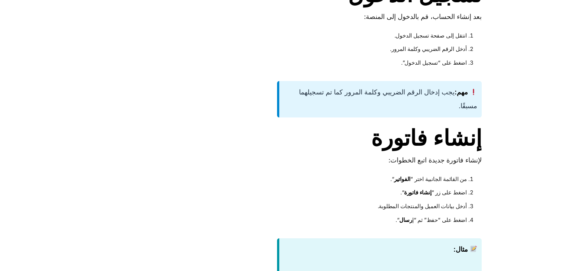
click at [448, 165] on p "لإنشاء فاتورة جديدة اتبع الخطوات:" at bounding box center [379, 160] width 205 height 10
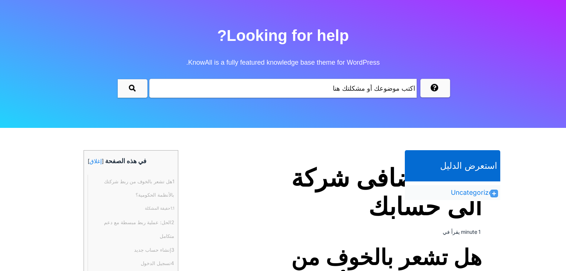
scroll to position [0, 0]
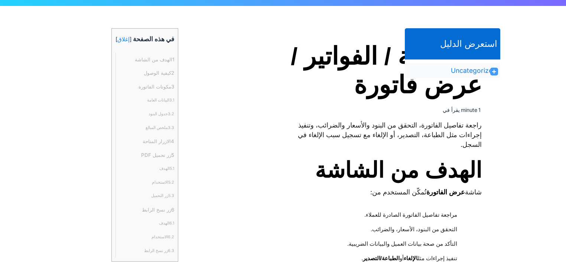
scroll to position [163, 0]
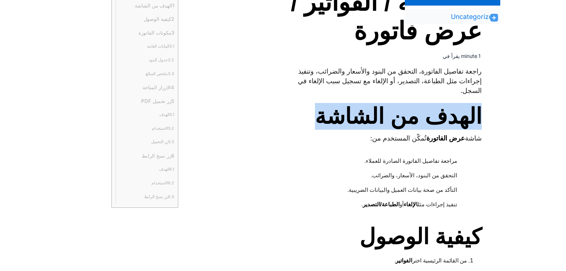
scroll to position [216, 0]
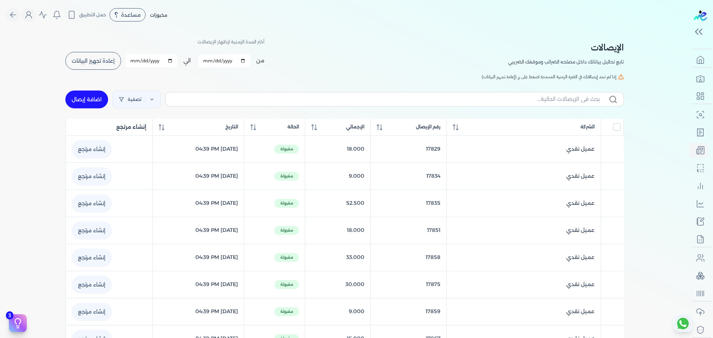
drag, startPoint x: 0, startPoint y: 0, endPoint x: 506, endPoint y: 18, distance: 506.3
click at [506, 18] on div "مخبوزات مساعدة خدمة العملاء دليل المستخدم حمل التطبيق لا يوجد اشعارات مرحباً Ma…" at bounding box center [347, 15] width 683 height 14
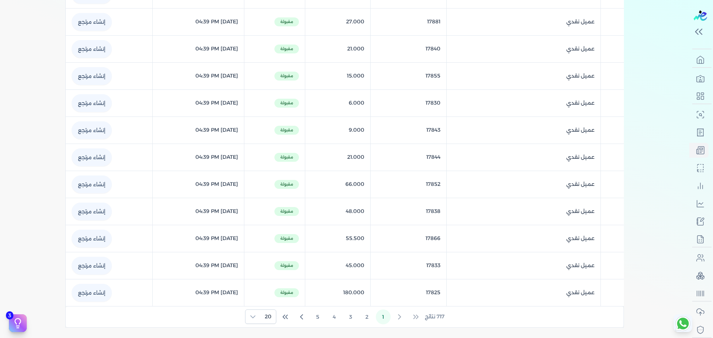
scroll to position [474, 0]
